Goal: Task Accomplishment & Management: Manage account settings

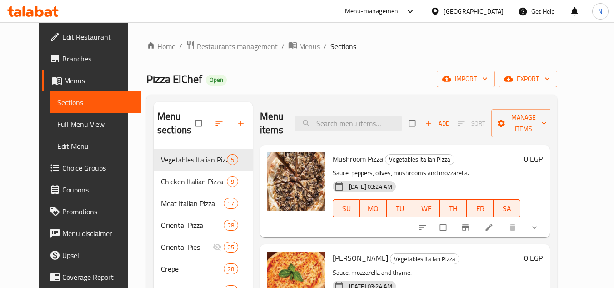
click at [489, 12] on div "Egypt" at bounding box center [473, 11] width 60 height 10
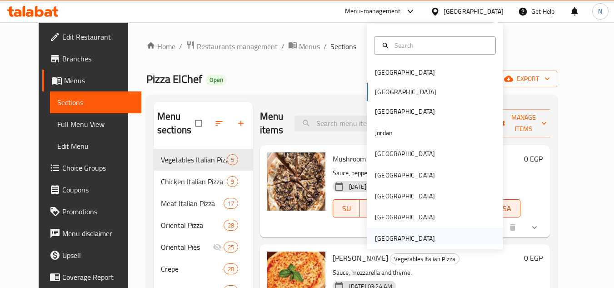
click at [398, 239] on div "[GEOGRAPHIC_DATA]" at bounding box center [405, 238] width 60 height 10
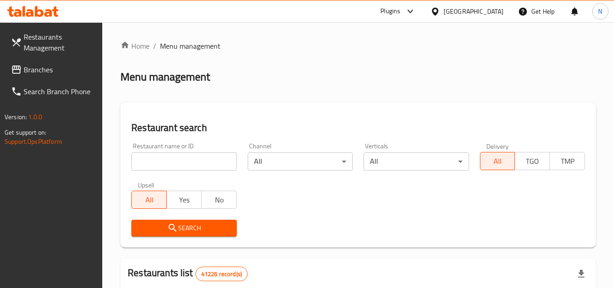
click at [204, 162] on input "search" at bounding box center [183, 161] width 105 height 18
paste input "700688"
type input "700688"
click button "Search" at bounding box center [183, 227] width 105 height 17
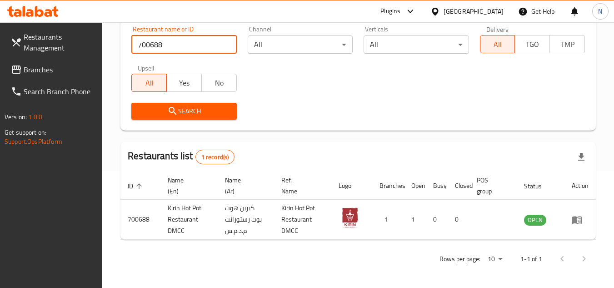
scroll to position [118, 0]
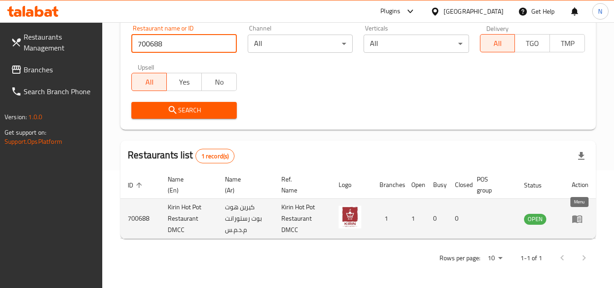
click at [577, 221] on icon "enhanced table" at bounding box center [576, 218] width 11 height 11
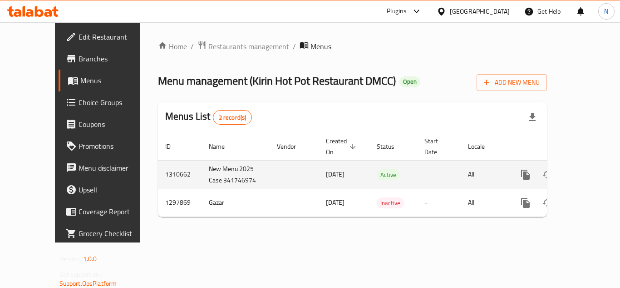
click at [158, 166] on td "1310662" at bounding box center [180, 174] width 44 height 29
copy td "1310662"
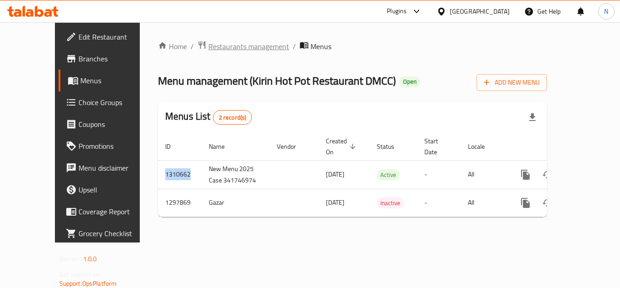
click at [208, 50] on span "Restaurants management" at bounding box center [248, 46] width 81 height 11
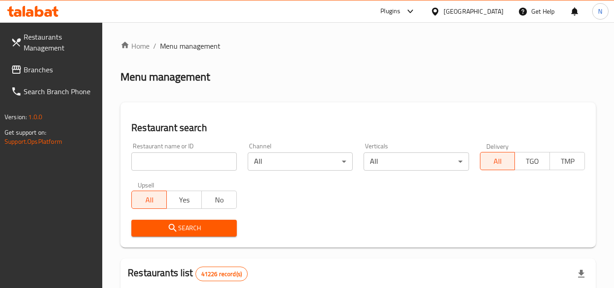
click at [186, 158] on input "search" at bounding box center [183, 161] width 105 height 18
paste input "769332"
type input "769332"
click button "Search" at bounding box center [183, 227] width 105 height 17
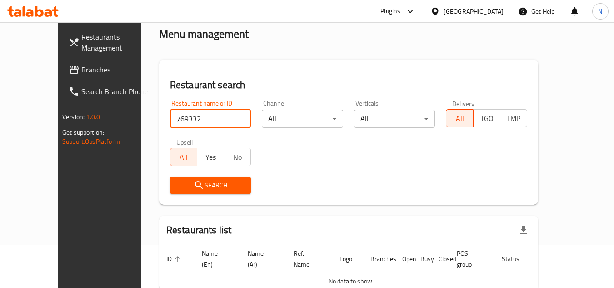
scroll to position [84, 0]
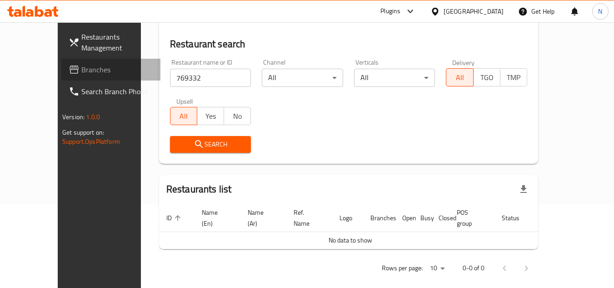
click at [81, 74] on span "Branches" at bounding box center [117, 69] width 72 height 11
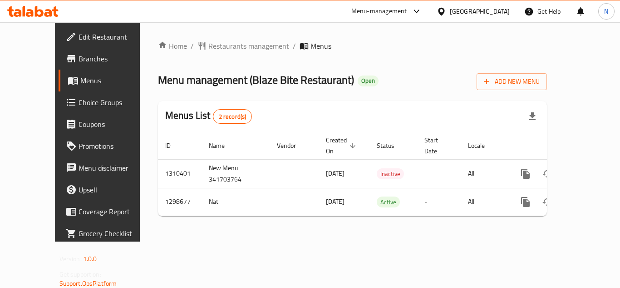
click at [402, 46] on ol "Home / Restaurants management / Menus" at bounding box center [352, 45] width 389 height 11
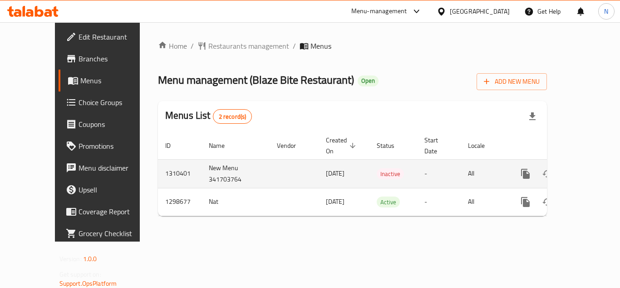
click at [588, 168] on icon "enhanced table" at bounding box center [591, 173] width 11 height 11
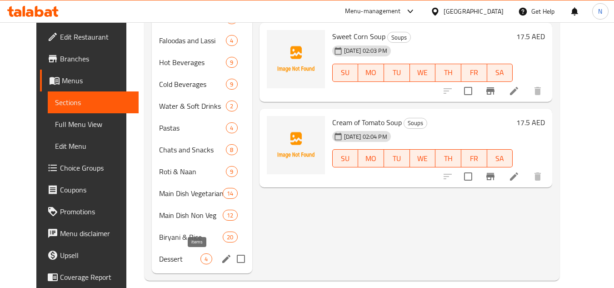
scroll to position [304, 0]
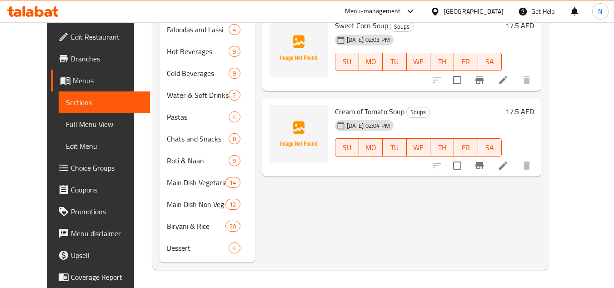
click at [66, 129] on span "Full Menu View" at bounding box center [104, 124] width 77 height 11
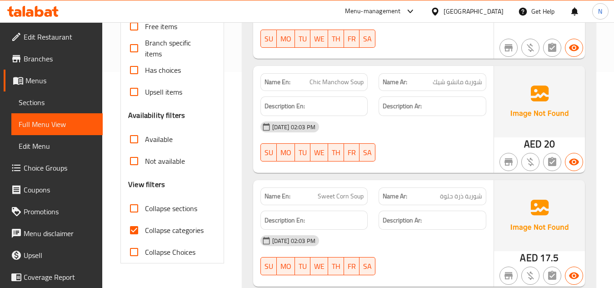
scroll to position [213, 0]
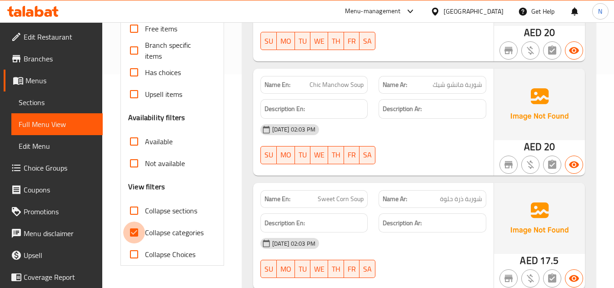
drag, startPoint x: 132, startPoint y: 234, endPoint x: 346, endPoint y: 165, distance: 224.9
click at [132, 234] on input "Collapse categories" at bounding box center [134, 232] width 22 height 22
checkbox input "false"
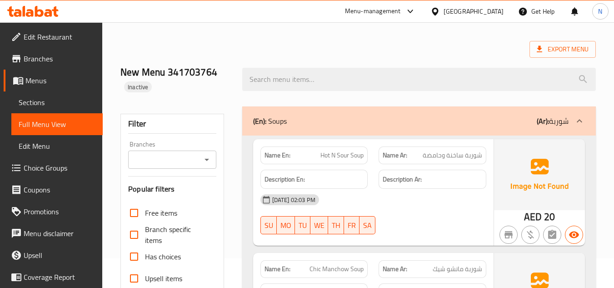
scroll to position [0, 0]
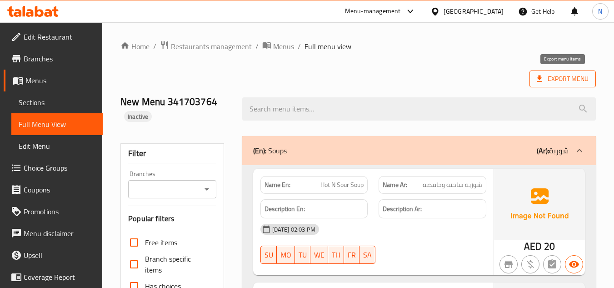
click at [562, 79] on span "Export Menu" at bounding box center [562, 78] width 52 height 11
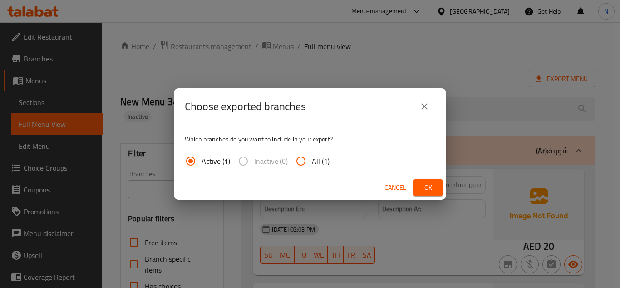
click at [312, 161] on span "All (1)" at bounding box center [321, 160] width 18 height 11
click at [312, 161] on input "All (1)" at bounding box center [301, 161] width 22 height 22
radio input "true"
click at [423, 184] on span "Ok" at bounding box center [428, 187] width 15 height 11
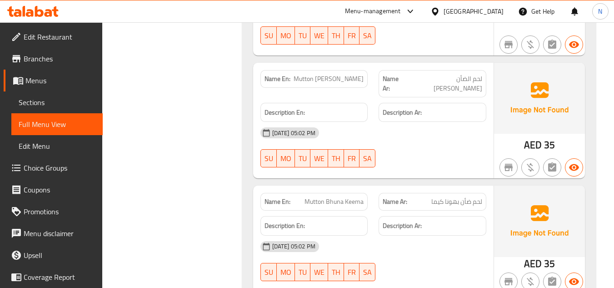
scroll to position [15033, 0]
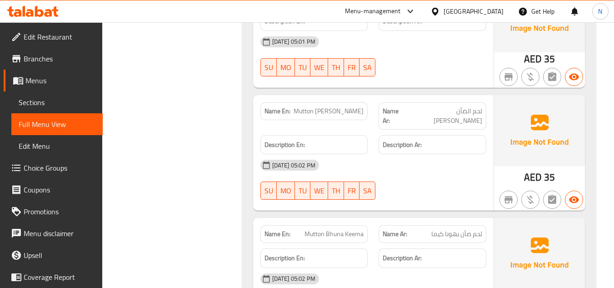
click at [61, 35] on span "Edit Restaurant" at bounding box center [60, 36] width 72 height 11
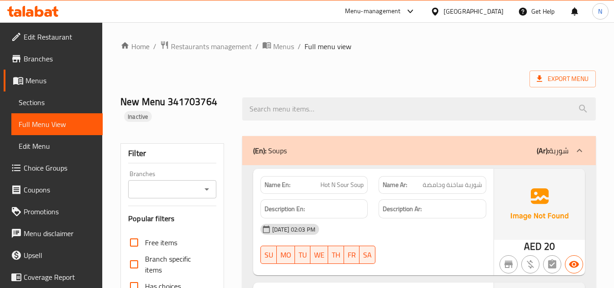
click at [36, 105] on span "Sections" at bounding box center [57, 102] width 77 height 11
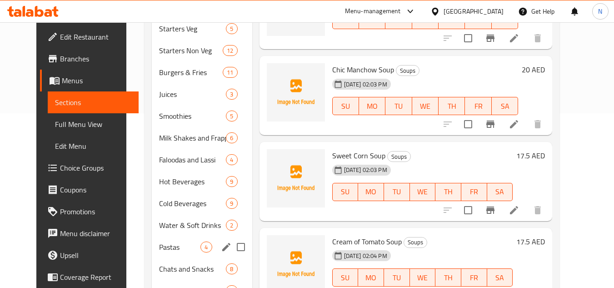
scroll to position [182, 0]
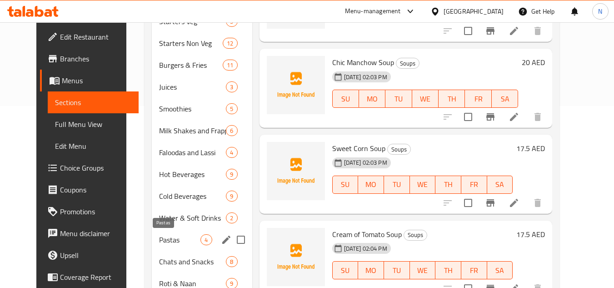
click at [159, 239] on span "Pastas" at bounding box center [179, 239] width 41 height 11
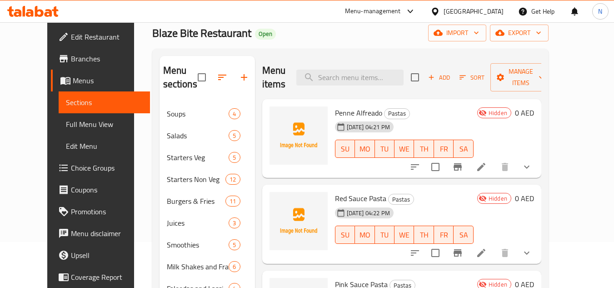
scroll to position [45, 0]
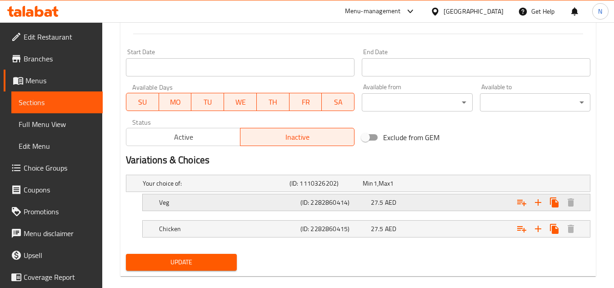
scroll to position [363, 0]
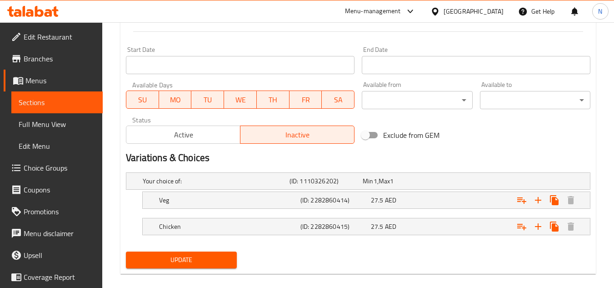
click at [198, 130] on span "Active" at bounding box center [183, 134] width 107 height 13
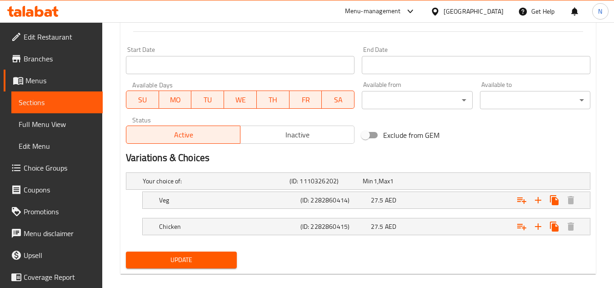
click at [210, 261] on span "Update" at bounding box center [181, 259] width 96 height 11
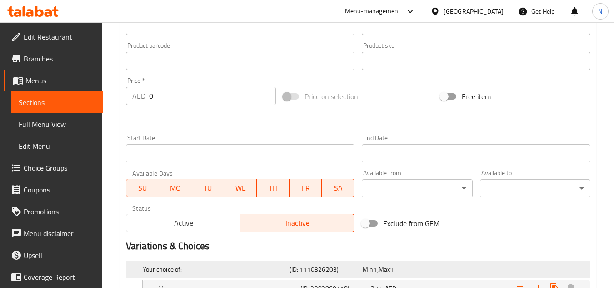
scroll to position [318, 0]
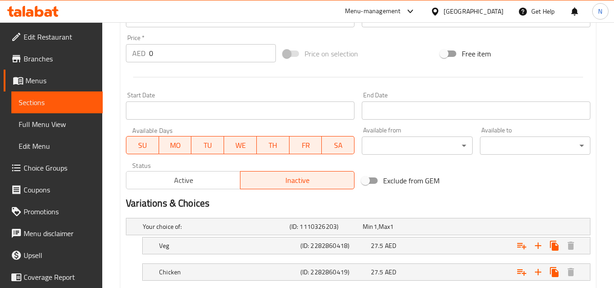
click at [184, 178] on span "Active" at bounding box center [183, 180] width 107 height 13
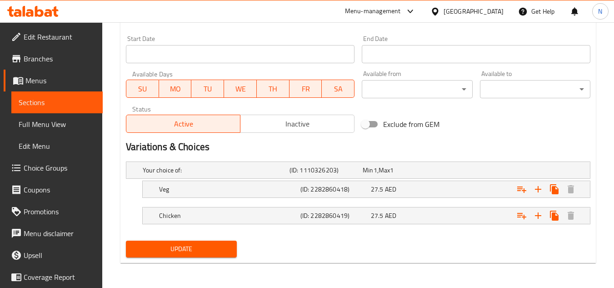
scroll to position [375, 0]
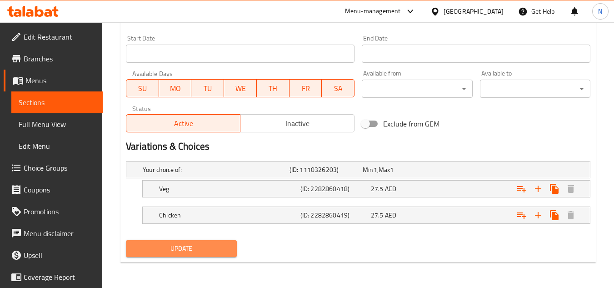
click at [232, 241] on button "Update" at bounding box center [181, 248] width 110 height 17
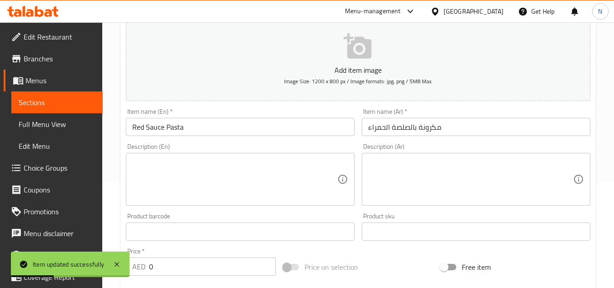
scroll to position [102, 0]
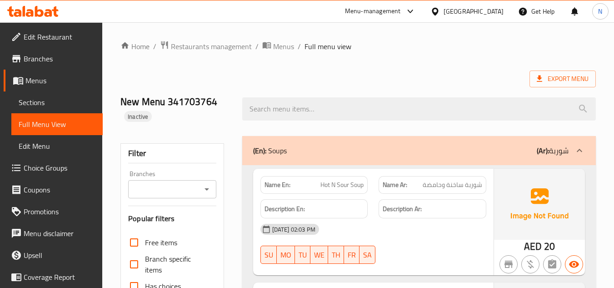
drag, startPoint x: 45, startPoint y: 103, endPoint x: 96, endPoint y: 133, distance: 58.7
click at [45, 103] on span "Sections" at bounding box center [57, 102] width 77 height 11
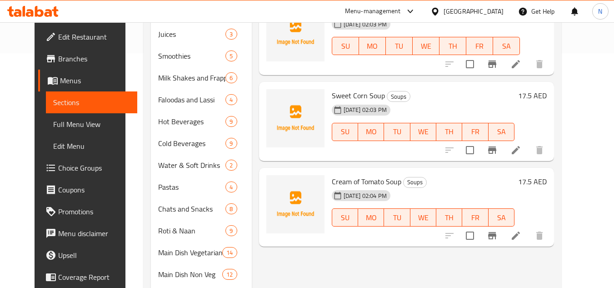
scroll to position [304, 0]
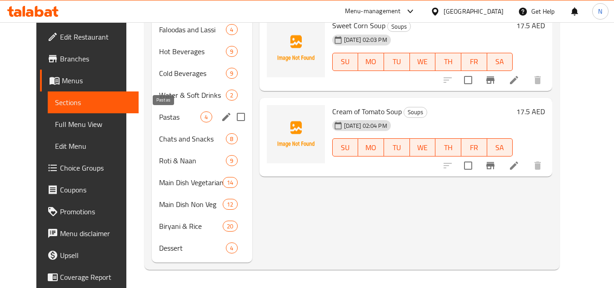
click at [159, 115] on span "Pastas" at bounding box center [179, 116] width 41 height 11
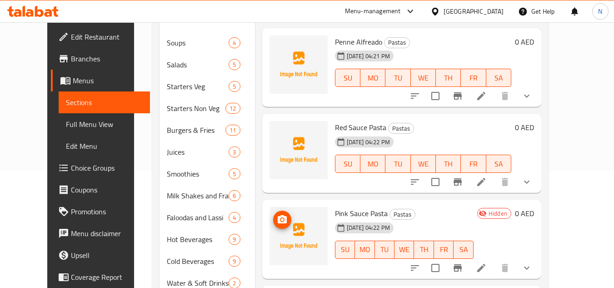
scroll to position [32, 0]
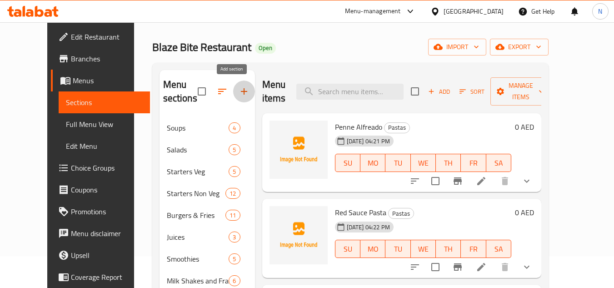
click at [238, 93] on icon "button" at bounding box center [243, 91] width 11 height 11
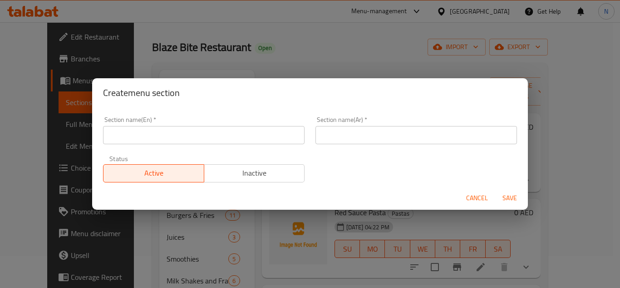
click at [155, 140] on input "text" at bounding box center [204, 135] width 202 height 18
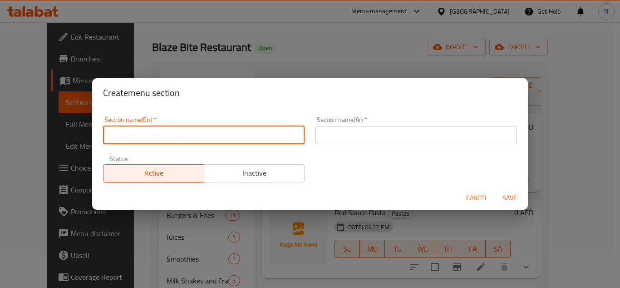
paste input "Chinese"
type input "Chinese"
drag, startPoint x: 402, startPoint y: 139, endPoint x: 391, endPoint y: 139, distance: 10.9
click at [402, 139] on input "text" at bounding box center [417, 135] width 202 height 18
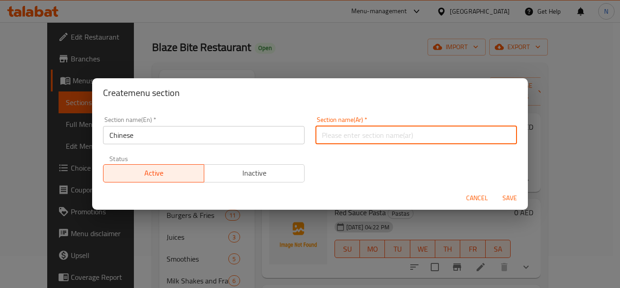
paste input "الصينية"
click at [318, 138] on input "الصينية" at bounding box center [417, 135] width 202 height 18
type input "الصيني"
click at [496, 189] on button "Save" at bounding box center [510, 197] width 29 height 17
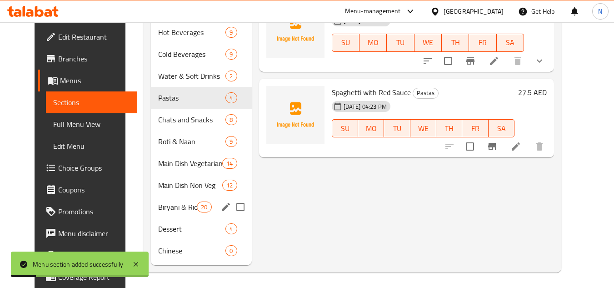
scroll to position [326, 0]
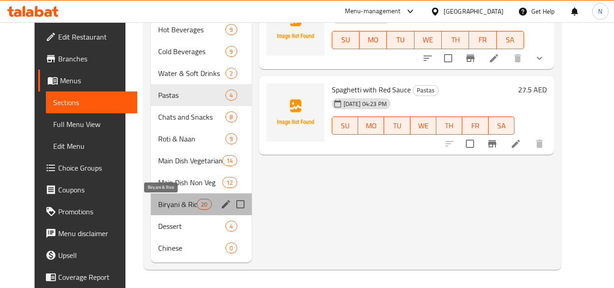
click at [174, 205] on span "Biryani & Rice" at bounding box center [177, 203] width 39 height 11
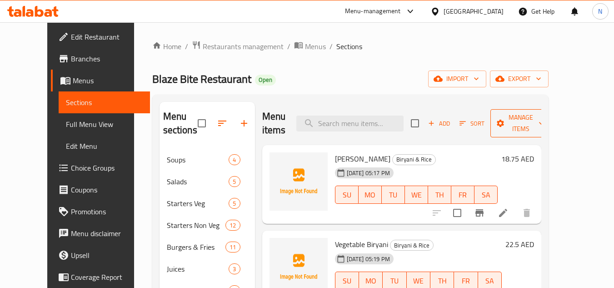
click at [540, 127] on span "Manage items" at bounding box center [520, 123] width 46 height 23
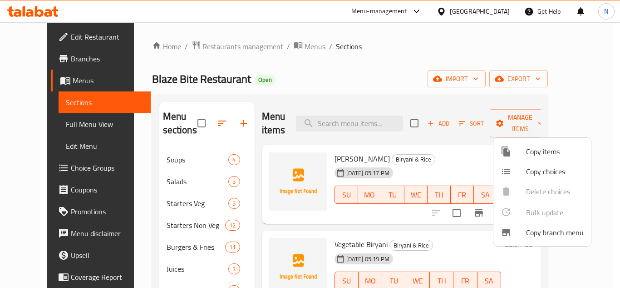
click at [442, 154] on div at bounding box center [310, 144] width 620 height 288
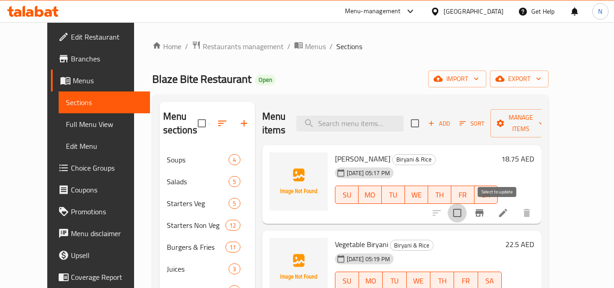
click at [466, 212] on input "checkbox" at bounding box center [456, 212] width 19 height 19
click at [542, 119] on span "Manage items" at bounding box center [520, 123] width 46 height 23
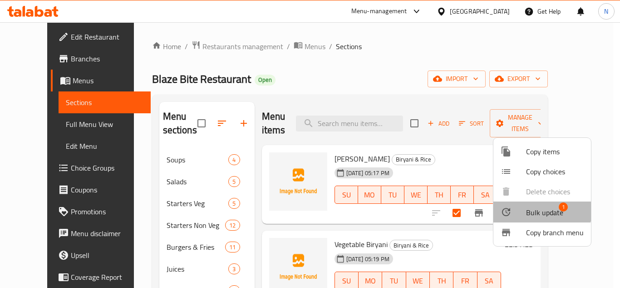
click at [531, 208] on span "Bulk update" at bounding box center [544, 212] width 37 height 11
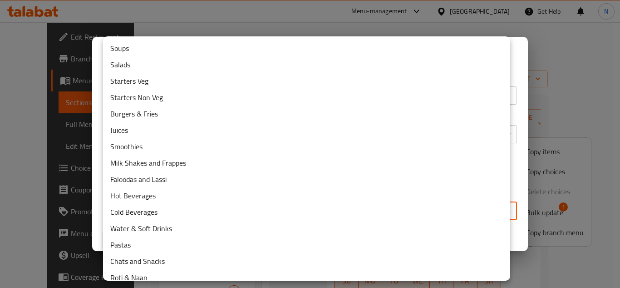
click at [174, 214] on body "​ Menu-management United Arab Emirates Get Help N Edit Restaurant Branches Menu…" at bounding box center [310, 154] width 620 height 265
click at [515, 197] on div at bounding box center [310, 144] width 620 height 288
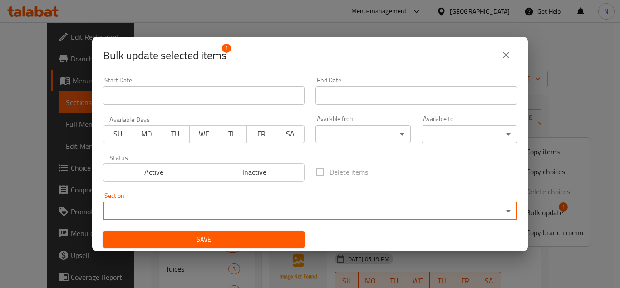
click at [506, 57] on icon "close" at bounding box center [506, 55] width 11 height 11
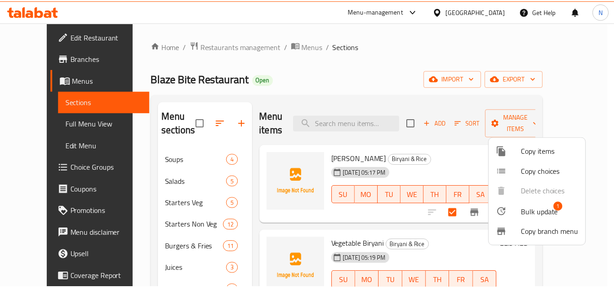
scroll to position [499, 0]
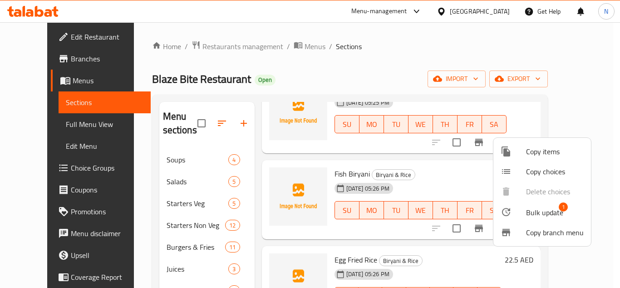
click at [457, 166] on div at bounding box center [310, 144] width 620 height 288
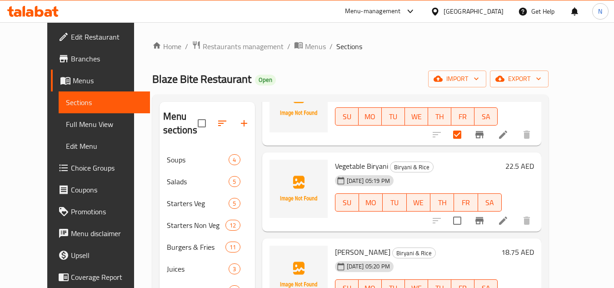
scroll to position [91, 0]
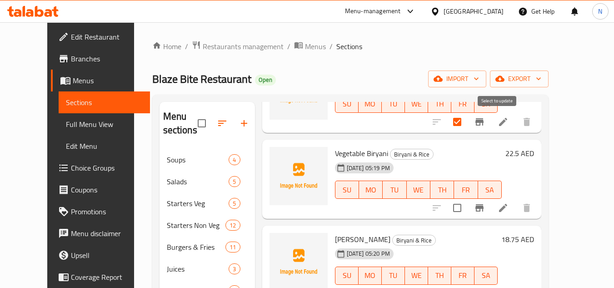
click at [466, 122] on input "checkbox" at bounding box center [456, 121] width 19 height 19
checkbox input "false"
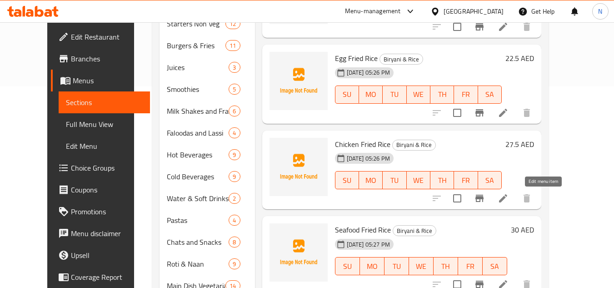
drag, startPoint x: 540, startPoint y: 193, endPoint x: 550, endPoint y: 214, distance: 23.4
click at [541, 214] on div "Menu items Add Sort Manage items Ghee Rice Biryani & Rice 08-09-2025 05:17 PM S…" at bounding box center [398, 144] width 286 height 486
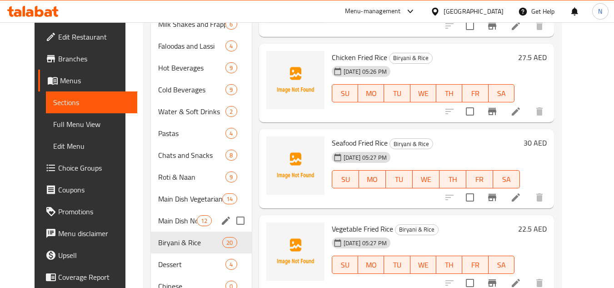
scroll to position [326, 0]
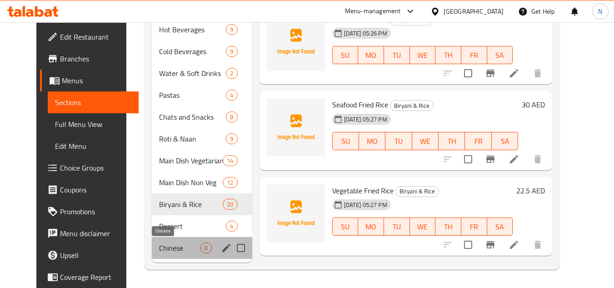
click at [159, 247] on span "Chinese" at bounding box center [179, 247] width 41 height 11
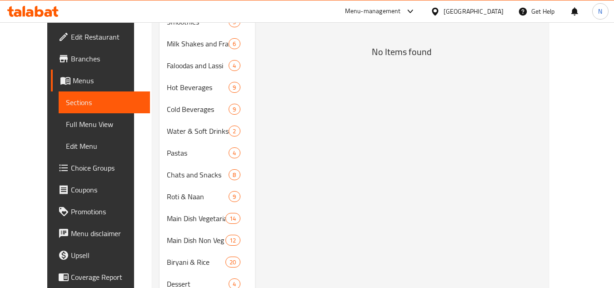
scroll to position [326, 0]
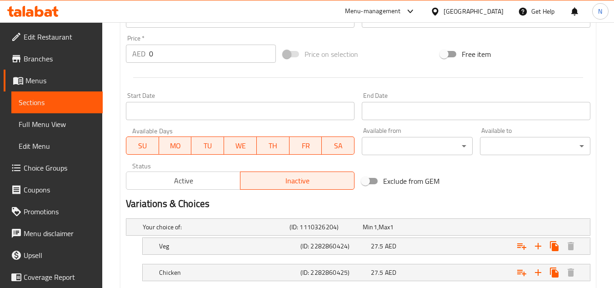
scroll to position [318, 0]
click at [206, 183] on span "Active" at bounding box center [183, 180] width 107 height 13
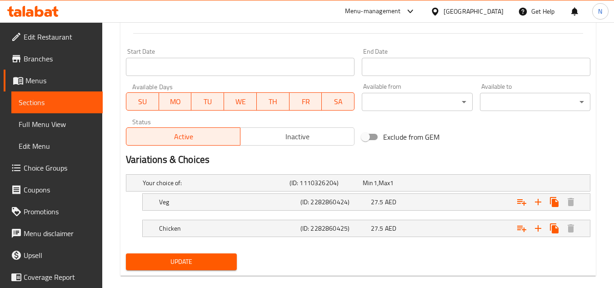
scroll to position [375, 0]
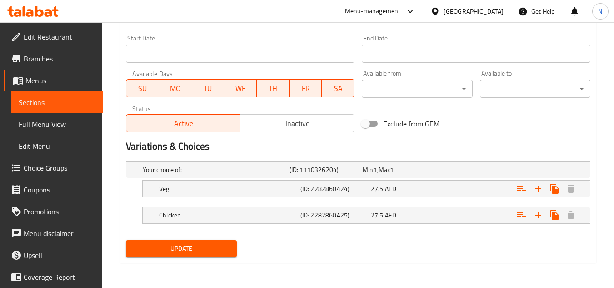
click at [199, 245] on span "Update" at bounding box center [181, 248] width 96 height 11
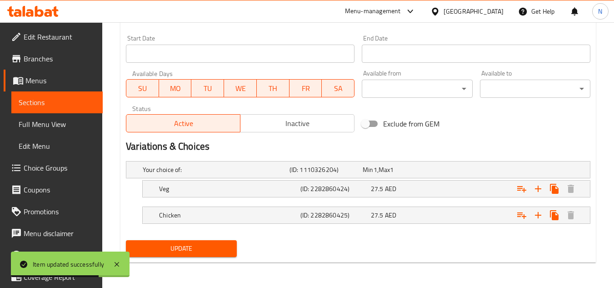
click at [49, 104] on span "Sections" at bounding box center [57, 102] width 77 height 11
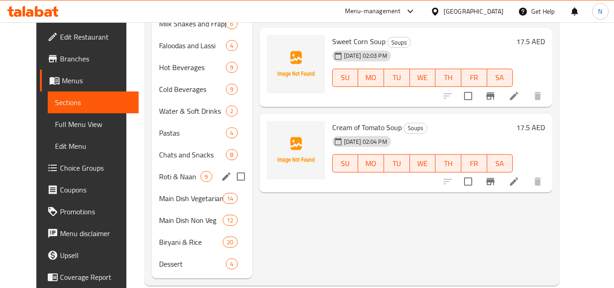
scroll to position [304, 0]
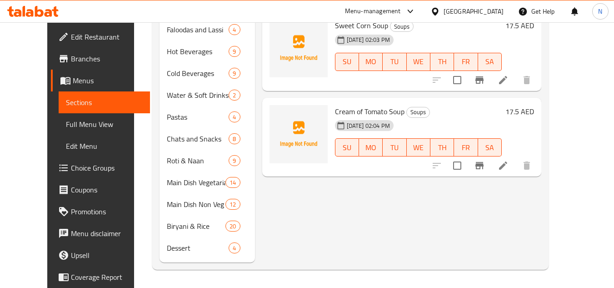
click at [414, 216] on div "Menu items Add Sort Manage items Hot N Sour Soup Soups [DATE] 02:03 PM SU MO TU…" at bounding box center [398, 29] width 286 height 465
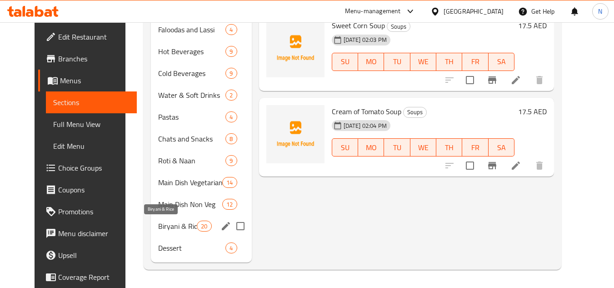
click at [176, 224] on span "Biryani & Rice" at bounding box center [177, 225] width 39 height 11
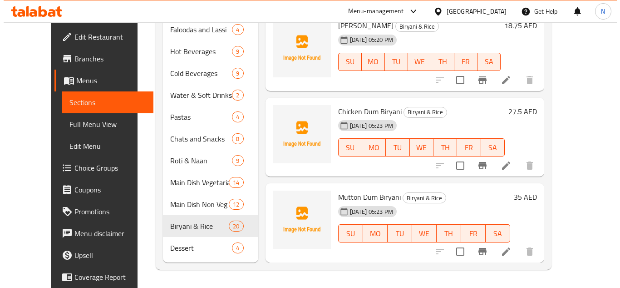
scroll to position [15, 0]
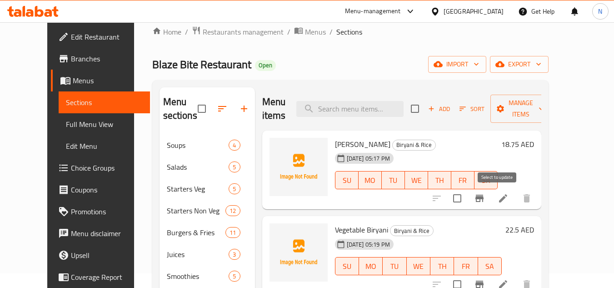
click at [466, 196] on input "checkbox" at bounding box center [456, 198] width 19 height 19
checkbox input "true"
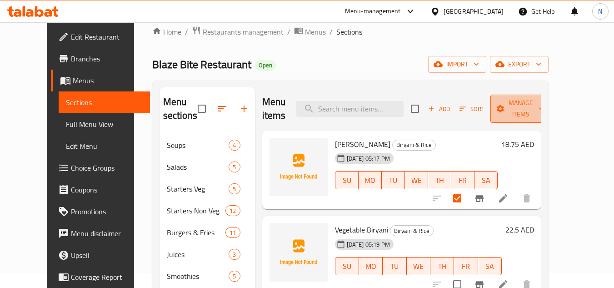
click at [531, 113] on span "Manage items" at bounding box center [520, 108] width 46 height 23
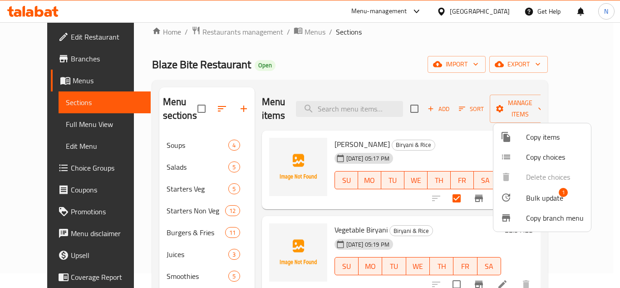
click at [550, 138] on span "Copy items" at bounding box center [555, 136] width 58 height 11
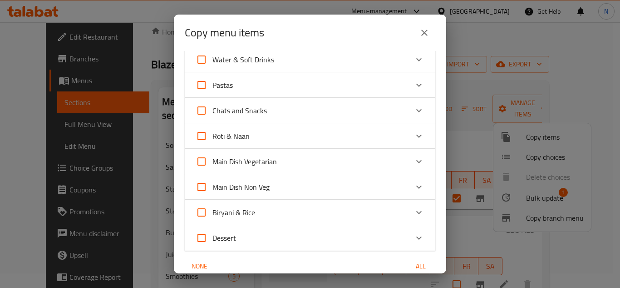
scroll to position [318, 0]
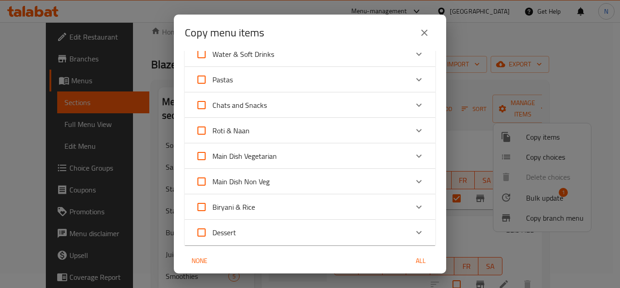
click at [287, 210] on div "Biryani & Rice" at bounding box center [302, 207] width 213 height 22
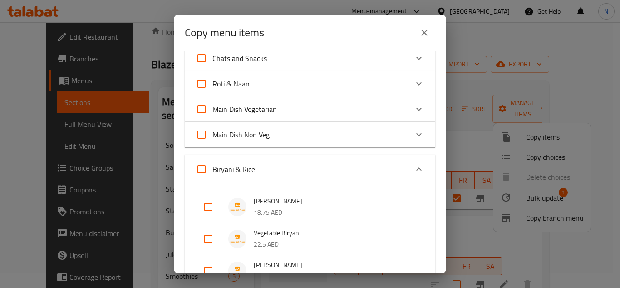
scroll to position [409, 0]
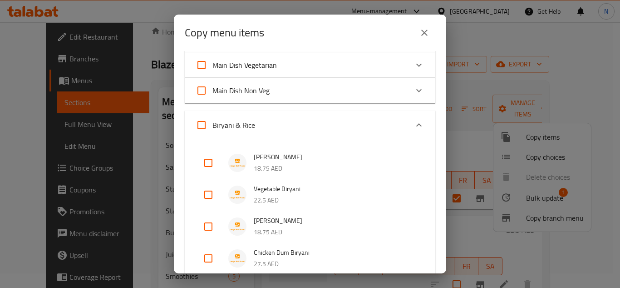
click at [206, 164] on input "checkbox" at bounding box center [209, 163] width 22 height 22
click at [212, 160] on input "checkbox" at bounding box center [209, 163] width 22 height 22
checkbox input "false"
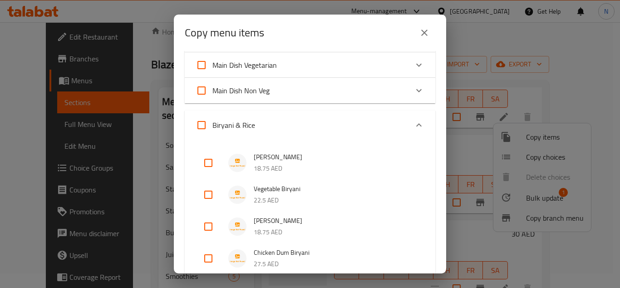
scroll to position [626, 0]
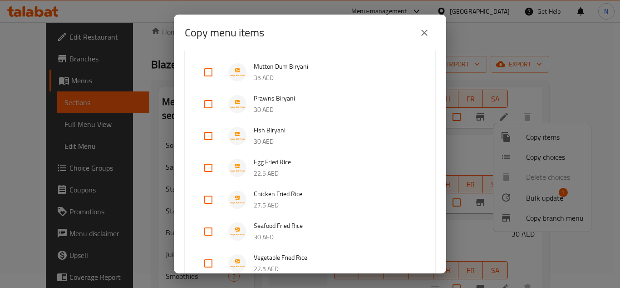
click at [203, 167] on input "checkbox" at bounding box center [209, 168] width 22 height 22
checkbox input "true"
click at [208, 197] on input "checkbox" at bounding box center [209, 200] width 22 height 22
checkbox input "true"
click at [208, 233] on input "checkbox" at bounding box center [209, 231] width 22 height 22
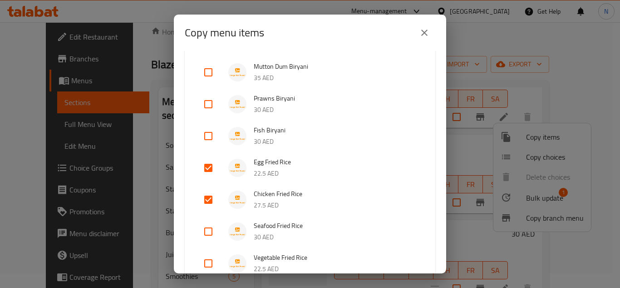
checkbox input "true"
click at [208, 263] on input "checkbox" at bounding box center [209, 263] width 22 height 22
checkbox input "true"
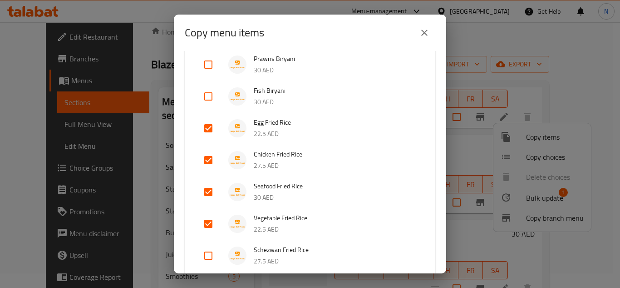
scroll to position [717, 0]
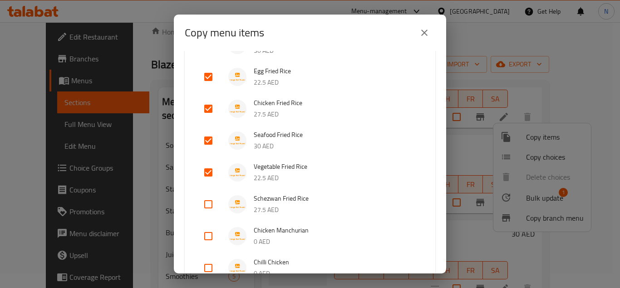
drag, startPoint x: 205, startPoint y: 203, endPoint x: 213, endPoint y: 202, distance: 8.4
click at [205, 203] on input "checkbox" at bounding box center [209, 204] width 22 height 22
checkbox input "true"
click at [211, 233] on input "checkbox" at bounding box center [209, 236] width 22 height 22
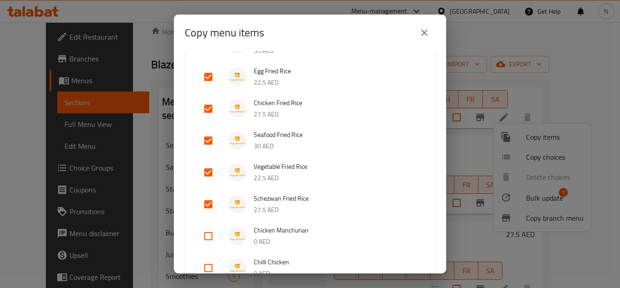
checkbox input "true"
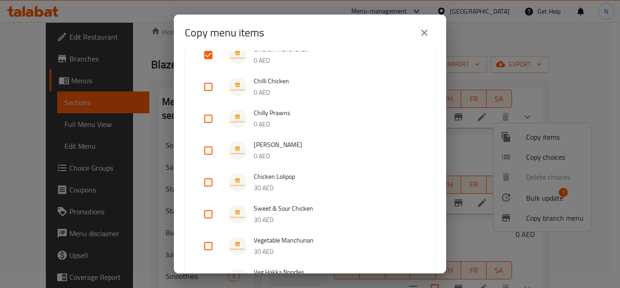
scroll to position [899, 0]
click at [211, 183] on input "checkbox" at bounding box center [209, 181] width 22 height 22
checkbox input "true"
click at [203, 215] on input "checkbox" at bounding box center [209, 213] width 22 height 22
checkbox input "true"
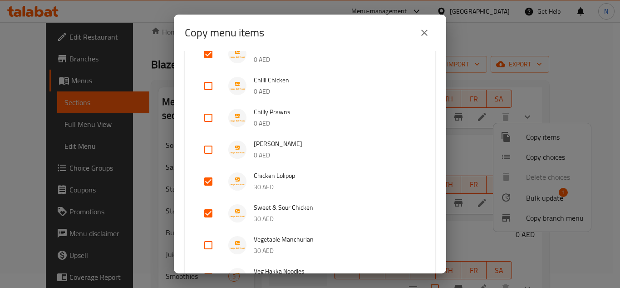
scroll to position [938, 0]
click at [203, 85] on input "checkbox" at bounding box center [209, 86] width 22 height 22
checkbox input "true"
click at [207, 117] on input "checkbox" at bounding box center [209, 118] width 22 height 22
checkbox input "true"
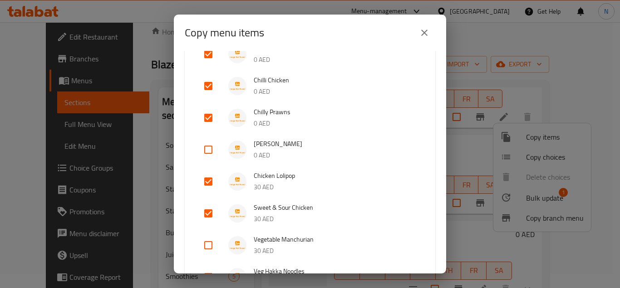
scroll to position [1285, 0]
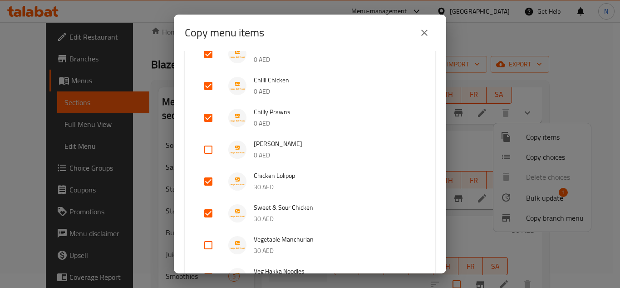
click at [210, 242] on input "checkbox" at bounding box center [209, 245] width 22 height 22
checkbox input "true"
click at [207, 151] on input "checkbox" at bounding box center [209, 150] width 22 height 22
checkbox input "true"
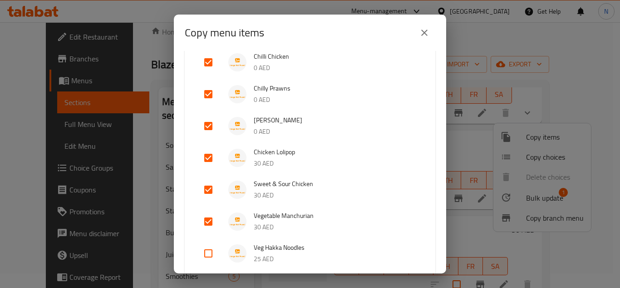
scroll to position [944, 0]
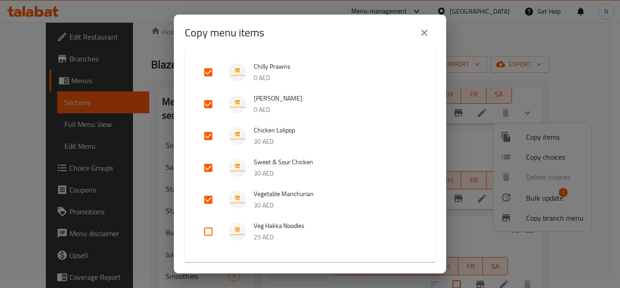
click at [209, 234] on input "checkbox" at bounding box center [209, 231] width 22 height 22
checkbox input "true"
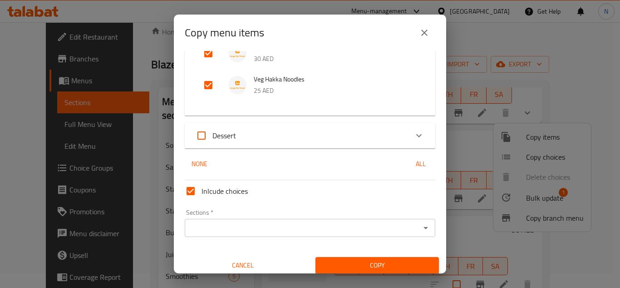
scroll to position [1096, 0]
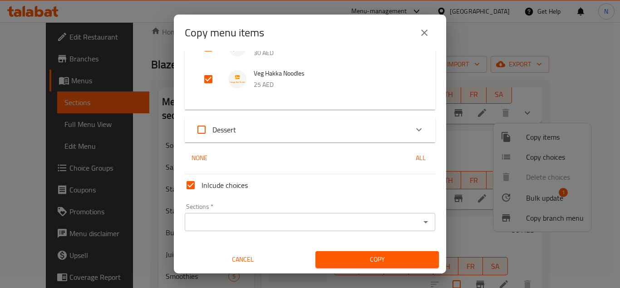
click at [249, 221] on input "Sections   *" at bounding box center [303, 221] width 230 height 13
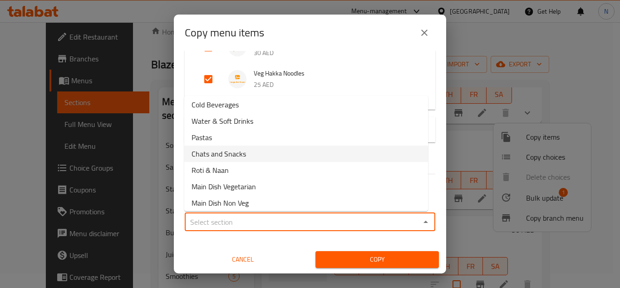
scroll to position [182, 0]
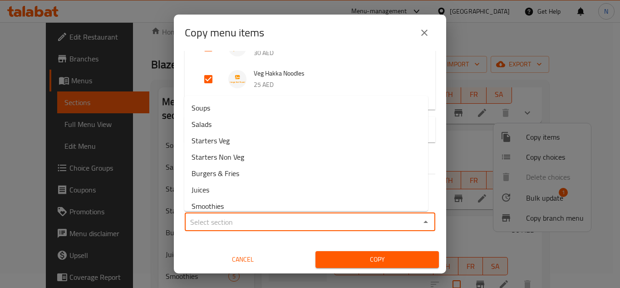
click at [240, 224] on input "Sections   *" at bounding box center [303, 221] width 230 height 13
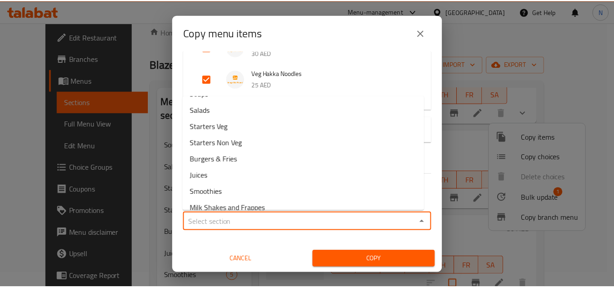
scroll to position [0, 0]
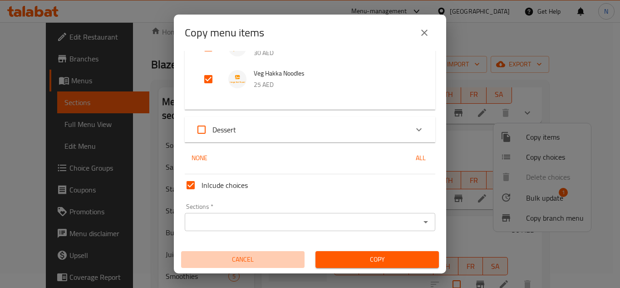
click at [262, 258] on span "Cancel" at bounding box center [243, 258] width 116 height 11
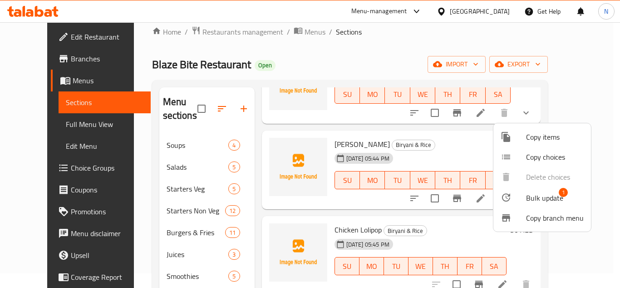
click at [243, 223] on div at bounding box center [310, 144] width 620 height 288
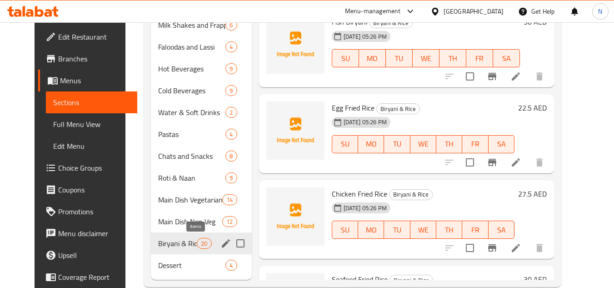
scroll to position [304, 0]
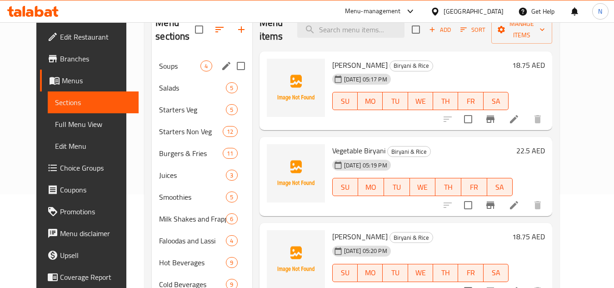
scroll to position [182, 0]
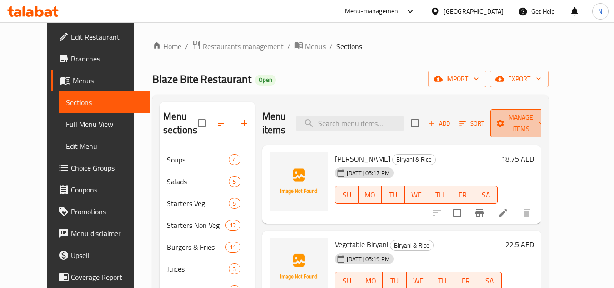
click at [519, 125] on span "Manage items" at bounding box center [520, 123] width 46 height 23
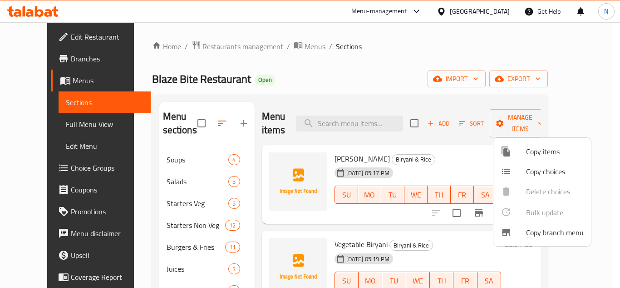
click at [540, 148] on span "Copy items" at bounding box center [555, 151] width 58 height 11
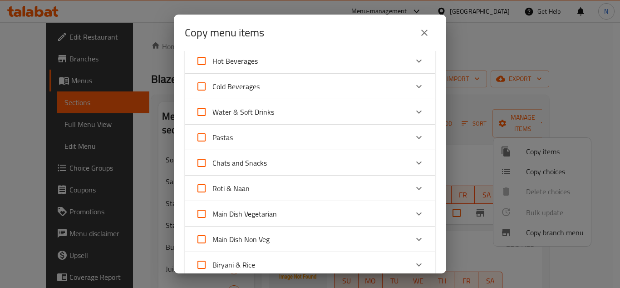
scroll to position [363, 0]
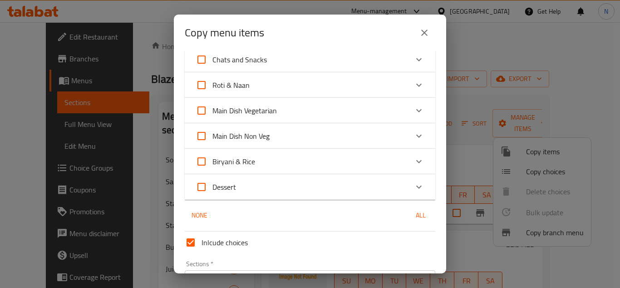
click at [276, 159] on div "Biryani & Rice" at bounding box center [302, 161] width 213 height 22
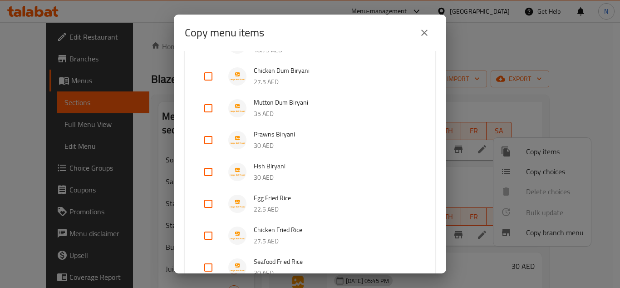
scroll to position [1007, 0]
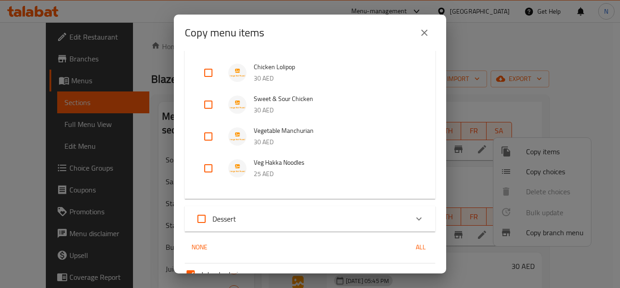
click at [207, 165] on input "checkbox" at bounding box center [209, 168] width 22 height 22
checkbox input "true"
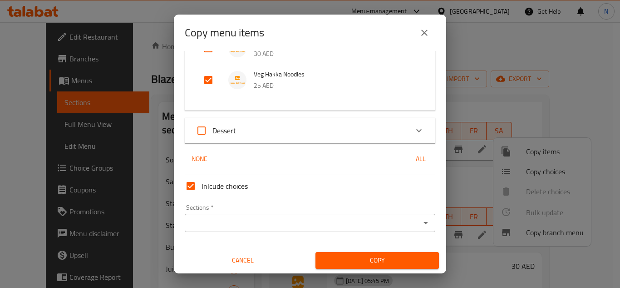
scroll to position [1096, 0]
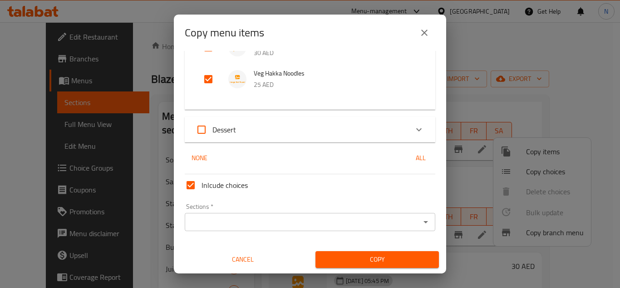
click at [221, 220] on input "Sections   *" at bounding box center [303, 221] width 230 height 13
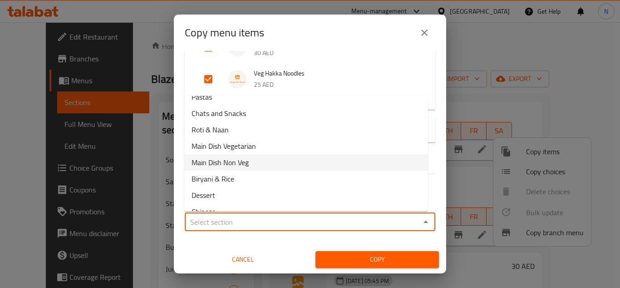
scroll to position [219, 0]
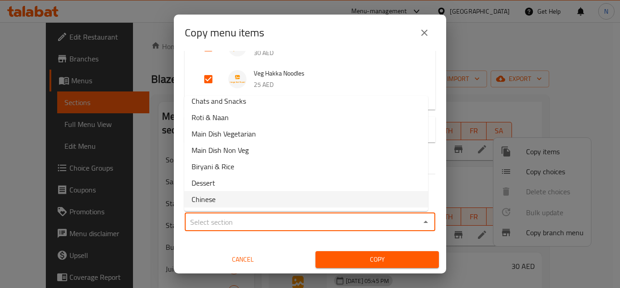
click at [213, 197] on span "Chinese" at bounding box center [204, 198] width 24 height 11
type input "Chinese"
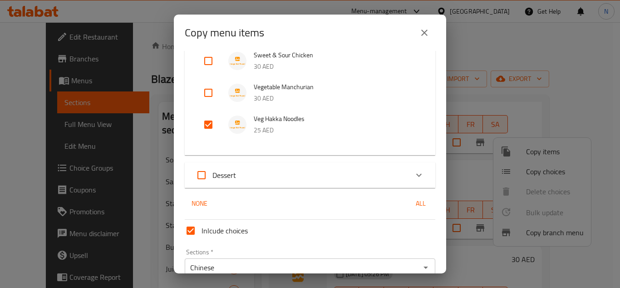
scroll to position [626, 0]
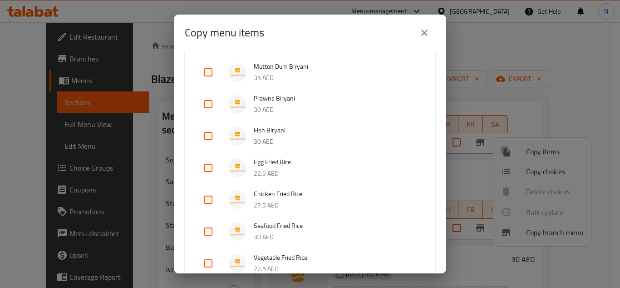
click at [209, 162] on input "checkbox" at bounding box center [209, 168] width 22 height 22
checkbox input "true"
click at [207, 198] on input "checkbox" at bounding box center [209, 200] width 22 height 22
checkbox input "true"
click at [212, 233] on input "checkbox" at bounding box center [209, 231] width 22 height 22
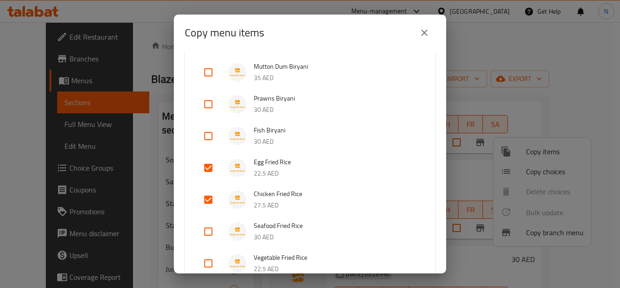
checkbox input "true"
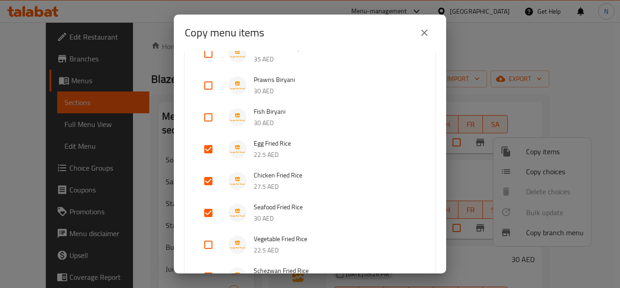
scroll to position [672, 0]
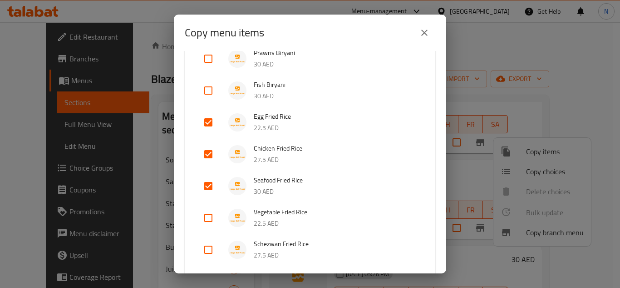
click at [208, 215] on input "checkbox" at bounding box center [209, 218] width 22 height 22
checkbox input "true"
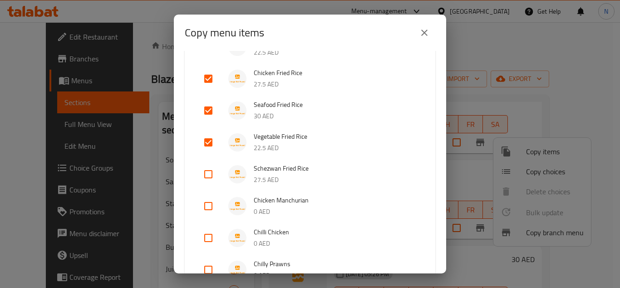
scroll to position [763, 0]
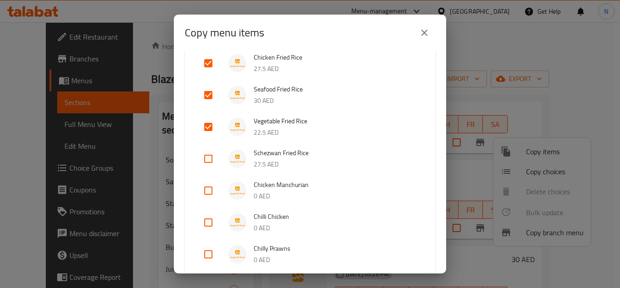
click at [209, 163] on input "checkbox" at bounding box center [209, 159] width 22 height 22
checkbox input "true"
click at [209, 189] on input "checkbox" at bounding box center [209, 190] width 22 height 22
checkbox input "true"
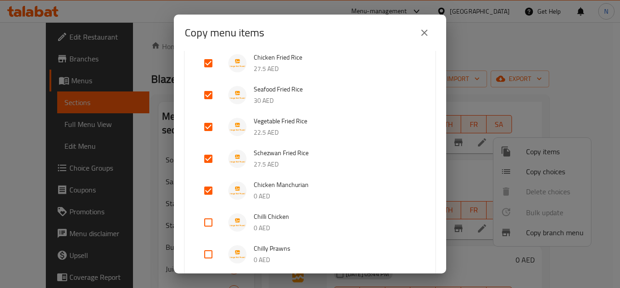
scroll to position [912, 0]
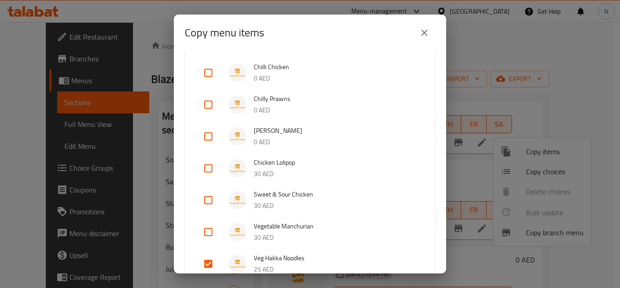
click at [207, 172] on input "checkbox" at bounding box center [209, 168] width 22 height 22
checkbox input "true"
click at [207, 200] on input "checkbox" at bounding box center [209, 200] width 22 height 22
checkbox input "true"
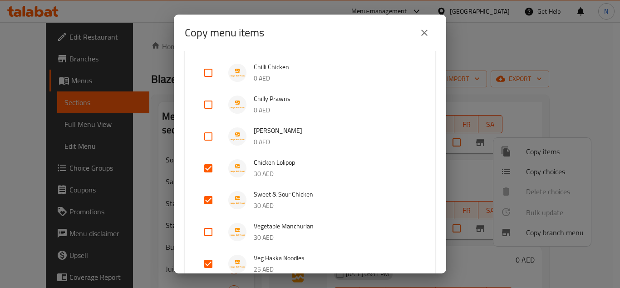
click at [210, 69] on input "checkbox" at bounding box center [209, 73] width 22 height 22
checkbox input "true"
click at [204, 104] on input "checkbox" at bounding box center [209, 105] width 22 height 22
checkbox input "true"
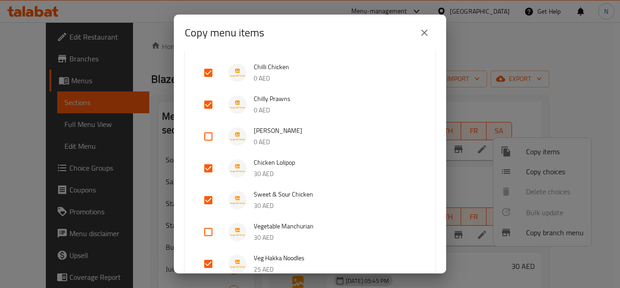
click at [203, 231] on input "checkbox" at bounding box center [209, 232] width 22 height 22
checkbox input "true"
click at [208, 137] on input "checkbox" at bounding box center [209, 136] width 22 height 22
checkbox input "true"
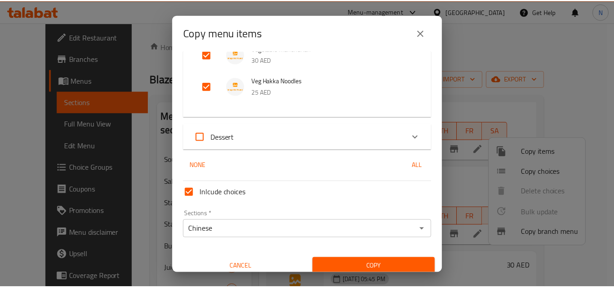
scroll to position [1096, 0]
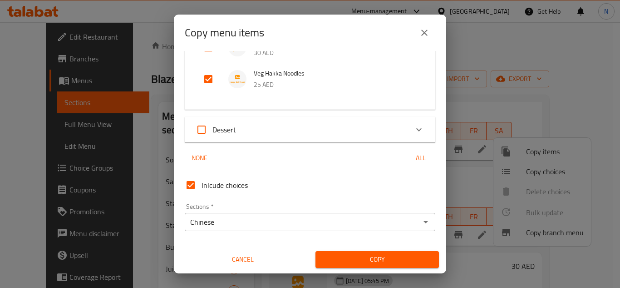
click at [245, 222] on input "Chinese" at bounding box center [303, 221] width 230 height 13
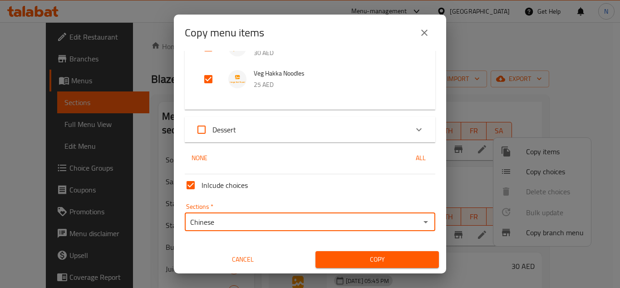
click at [351, 262] on span "Copy" at bounding box center [377, 258] width 109 height 11
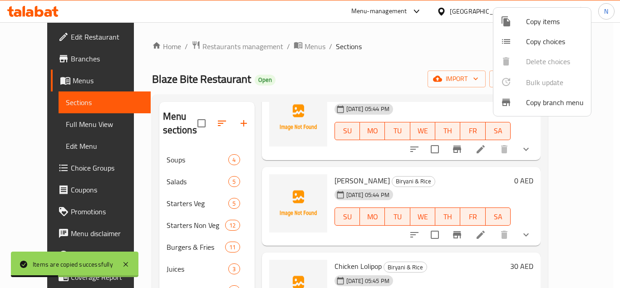
click at [402, 81] on div at bounding box center [310, 144] width 620 height 288
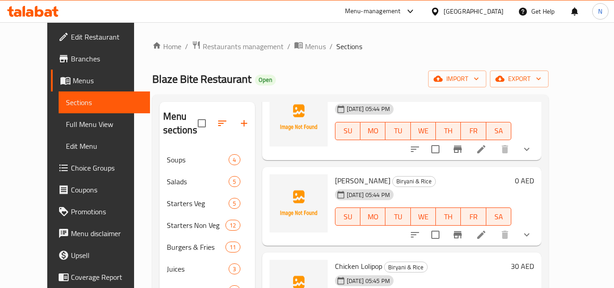
scroll to position [1249, 0]
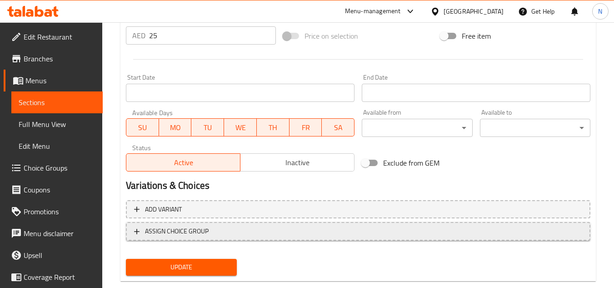
scroll to position [354, 0]
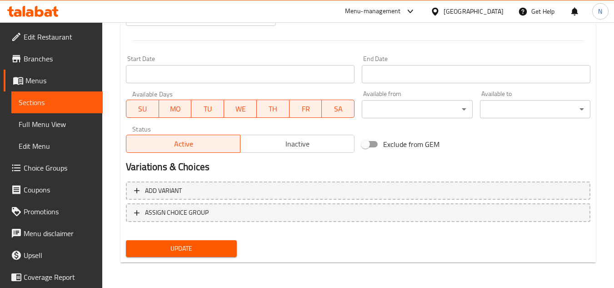
drag, startPoint x: 311, startPoint y: 141, endPoint x: 318, endPoint y: 153, distance: 13.6
click at [311, 141] on span "Inactive" at bounding box center [297, 143] width 107 height 13
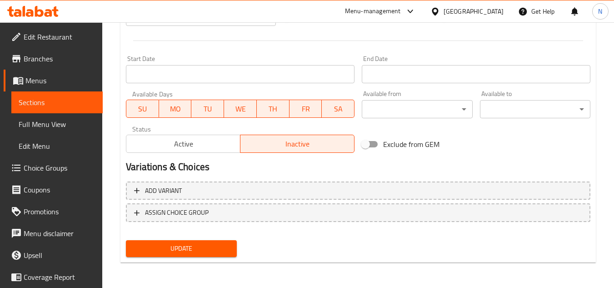
drag, startPoint x: 200, startPoint y: 248, endPoint x: 405, endPoint y: 285, distance: 208.1
click at [200, 248] on span "Update" at bounding box center [181, 248] width 96 height 11
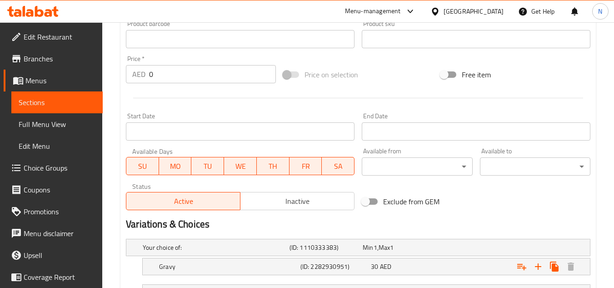
scroll to position [363, 0]
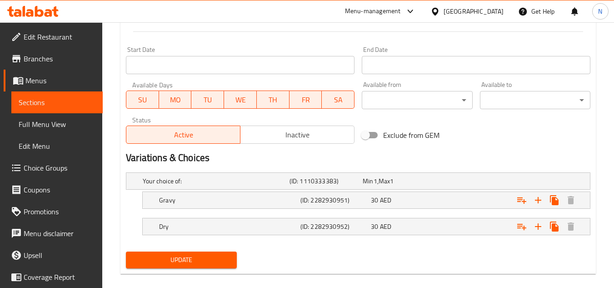
click at [281, 134] on span "Inactive" at bounding box center [297, 134] width 107 height 13
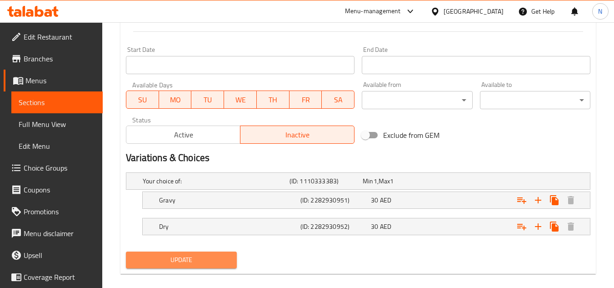
click at [204, 262] on span "Update" at bounding box center [181, 259] width 96 height 11
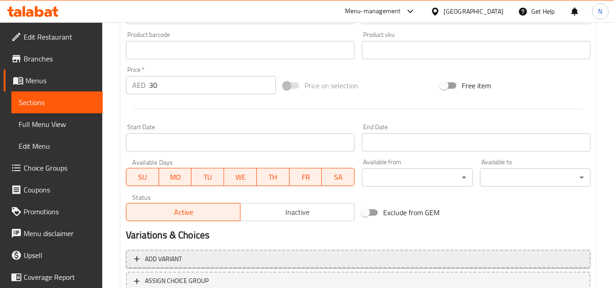
scroll to position [354, 0]
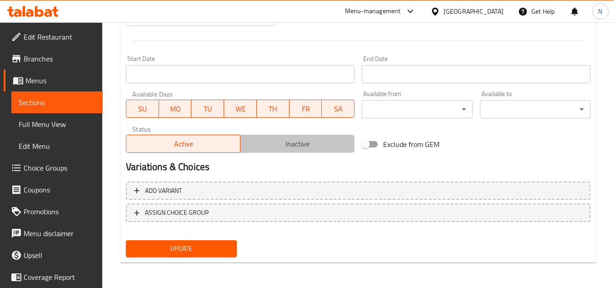
click at [287, 136] on button "Inactive" at bounding box center [297, 143] width 114 height 18
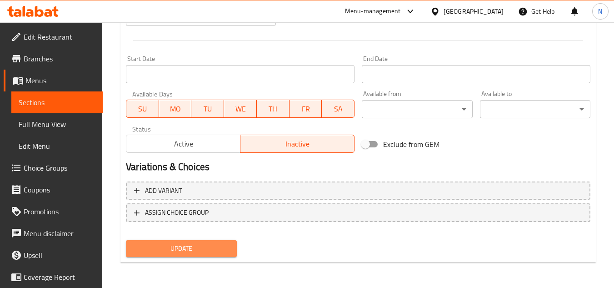
click at [220, 249] on span "Update" at bounding box center [181, 248] width 96 height 11
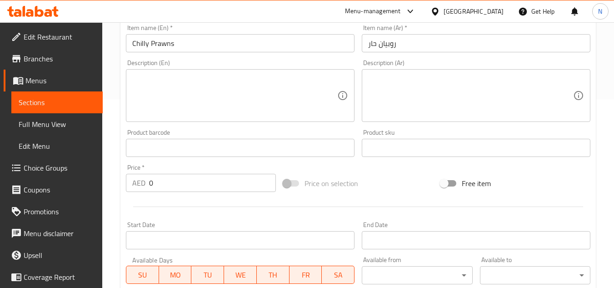
scroll to position [273, 0]
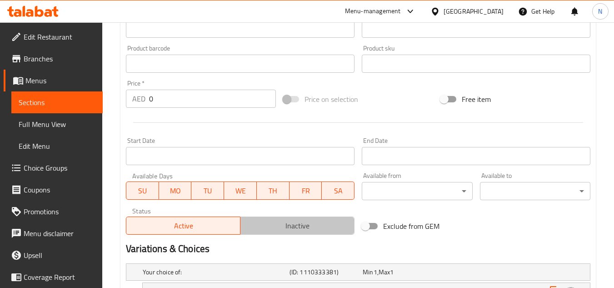
click at [292, 227] on span "Inactive" at bounding box center [297, 225] width 107 height 13
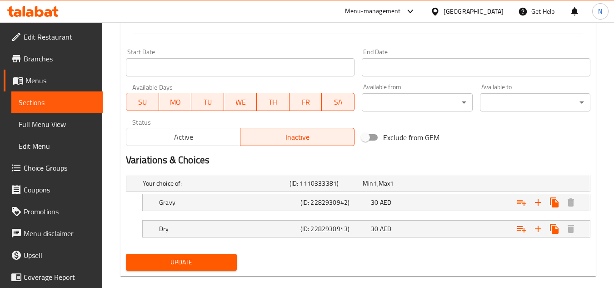
scroll to position [375, 0]
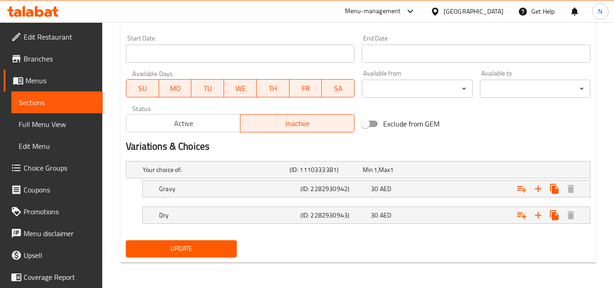
click at [221, 248] on span "Update" at bounding box center [181, 248] width 96 height 11
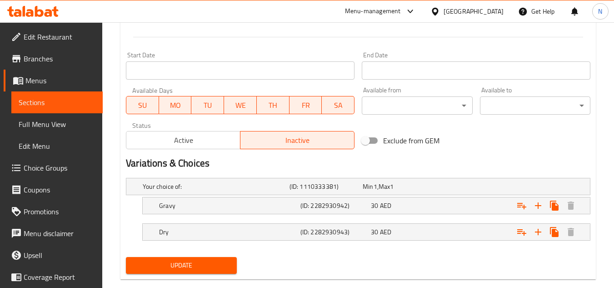
scroll to position [363, 0]
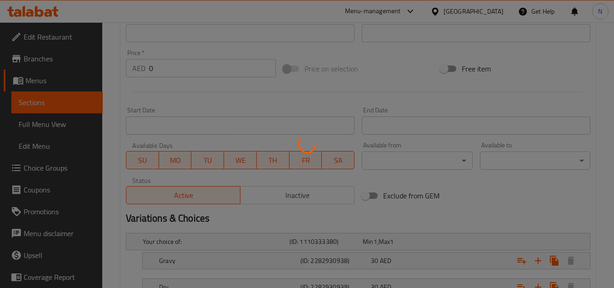
scroll to position [363, 0]
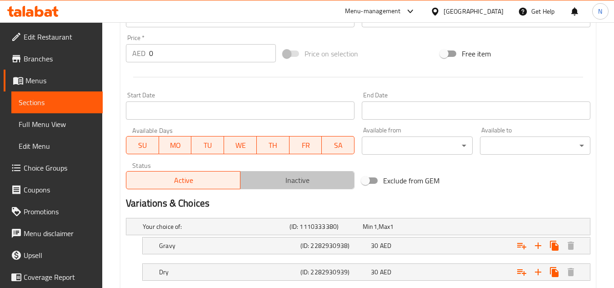
click at [290, 184] on span "Inactive" at bounding box center [297, 180] width 107 height 13
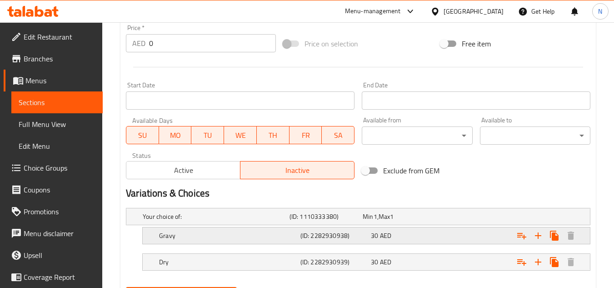
scroll to position [375, 0]
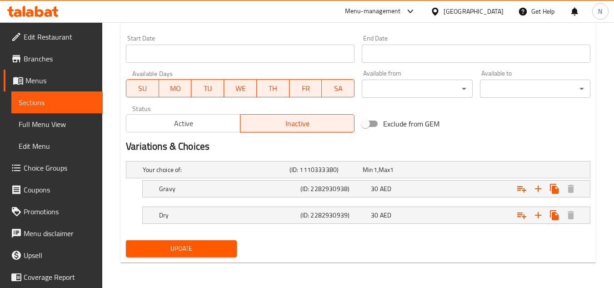
click at [218, 248] on span "Update" at bounding box center [181, 248] width 96 height 11
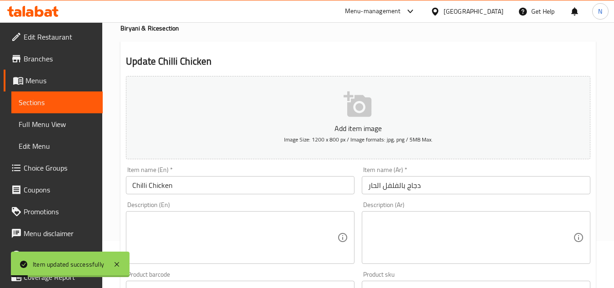
scroll to position [0, 0]
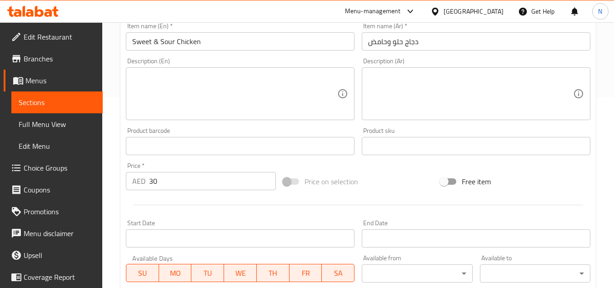
scroll to position [354, 0]
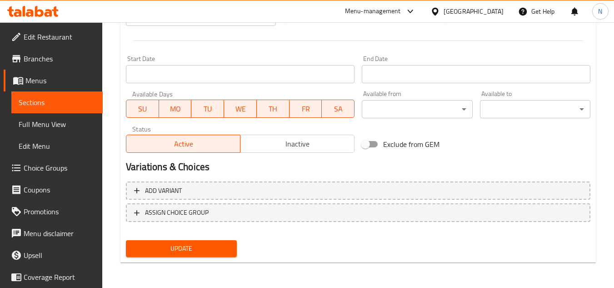
click at [284, 141] on span "Inactive" at bounding box center [297, 143] width 107 height 13
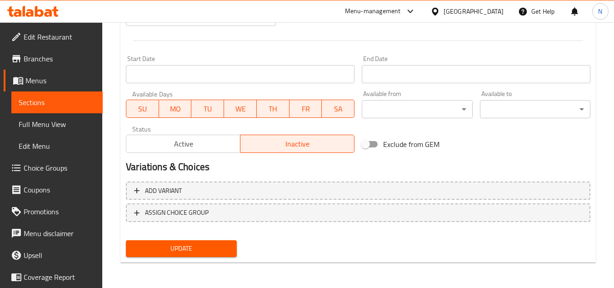
click at [208, 251] on span "Update" at bounding box center [181, 248] width 96 height 11
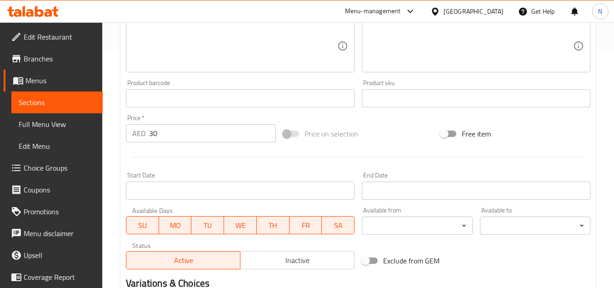
scroll to position [354, 0]
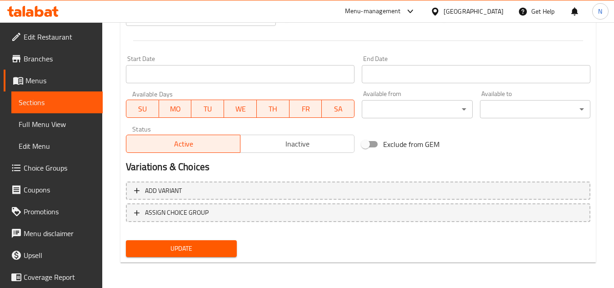
click at [287, 139] on span "Inactive" at bounding box center [297, 143] width 107 height 13
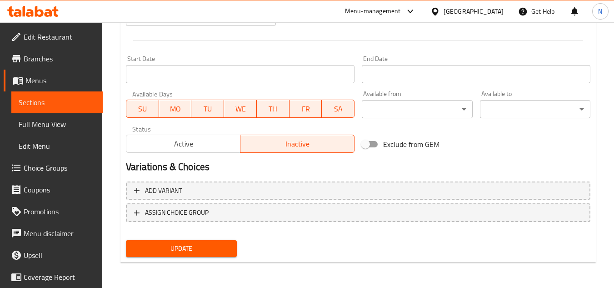
click at [205, 245] on span "Update" at bounding box center [181, 248] width 96 height 11
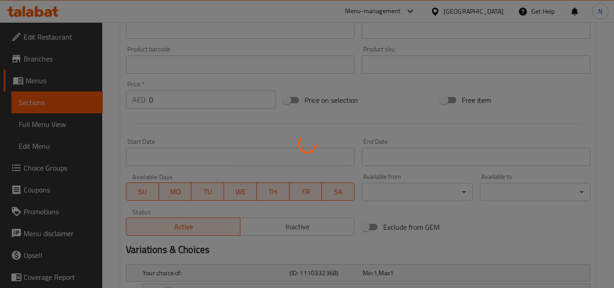
scroll to position [273, 0]
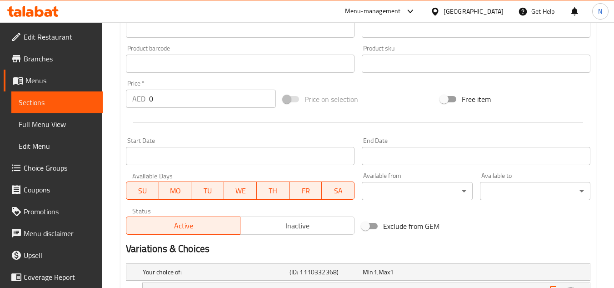
click at [296, 230] on span "Inactive" at bounding box center [297, 225] width 107 height 13
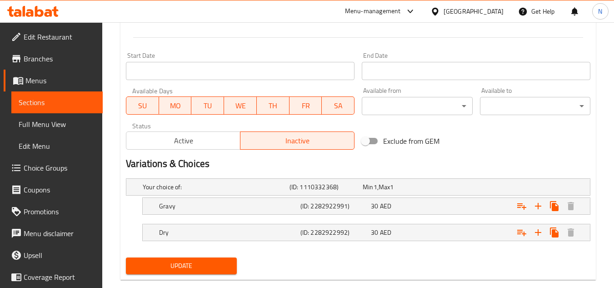
scroll to position [375, 0]
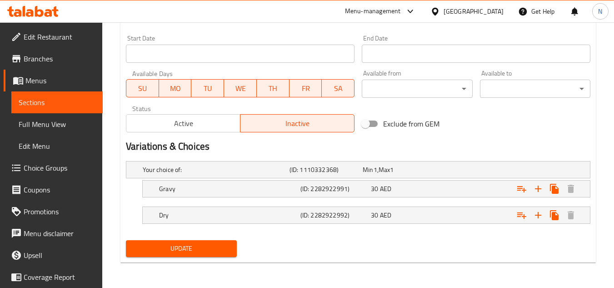
click at [212, 254] on button "Update" at bounding box center [181, 248] width 110 height 17
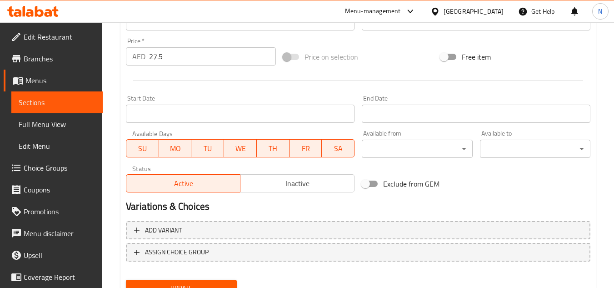
scroll to position [318, 0]
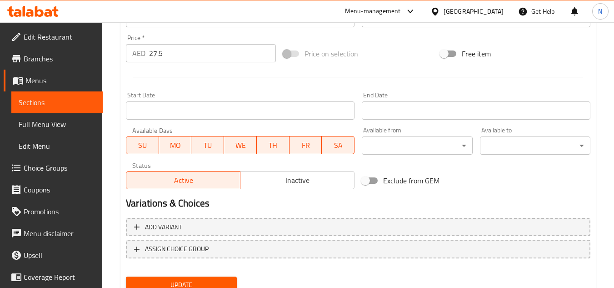
click at [279, 180] on span "Inactive" at bounding box center [297, 180] width 107 height 13
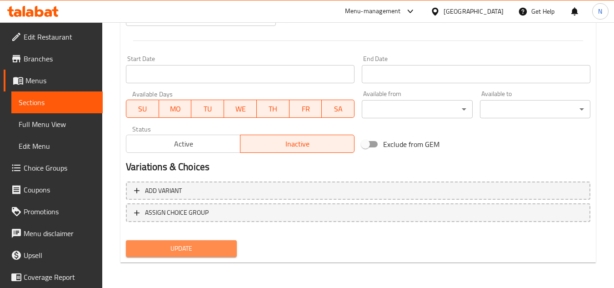
click at [213, 254] on span "Update" at bounding box center [181, 248] width 96 height 11
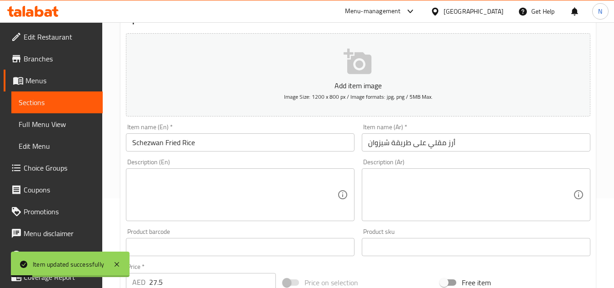
scroll to position [45, 0]
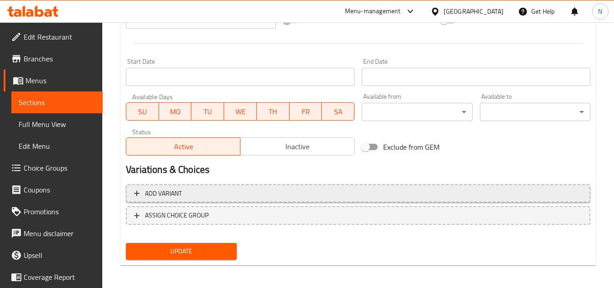
scroll to position [354, 0]
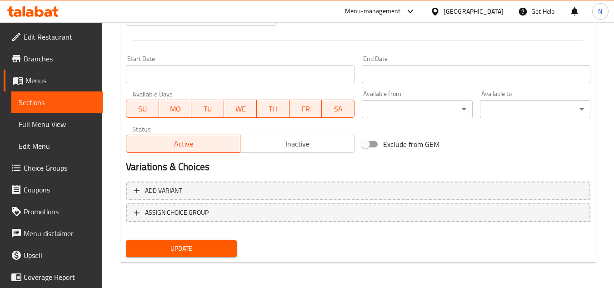
click at [273, 144] on span "Inactive" at bounding box center [297, 143] width 107 height 13
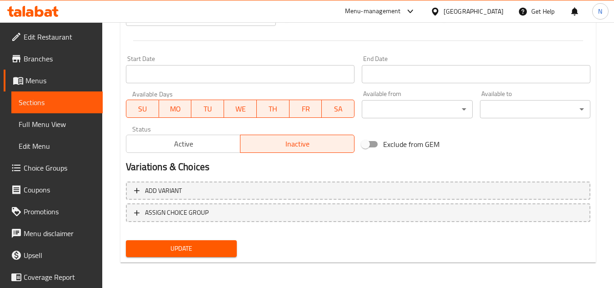
click at [218, 251] on span "Update" at bounding box center [181, 248] width 96 height 11
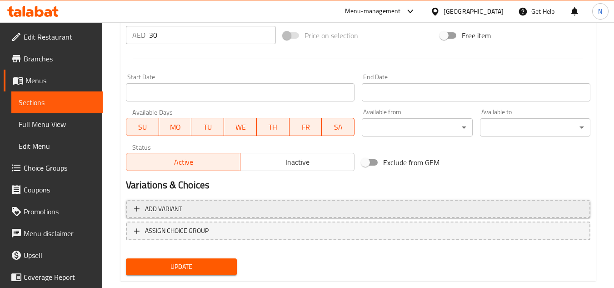
scroll to position [354, 0]
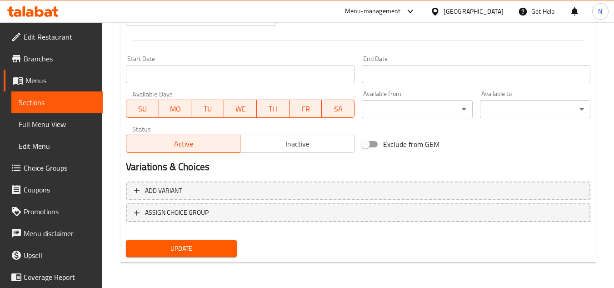
click at [269, 138] on span "Inactive" at bounding box center [297, 143] width 107 height 13
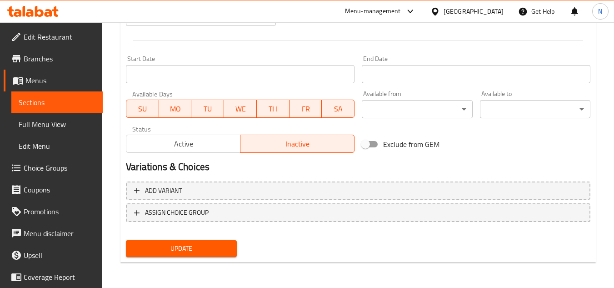
click at [219, 251] on span "Update" at bounding box center [181, 248] width 96 height 11
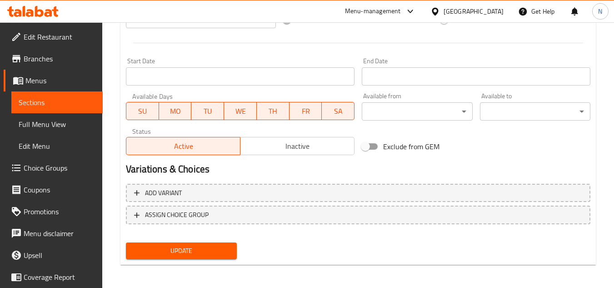
scroll to position [354, 0]
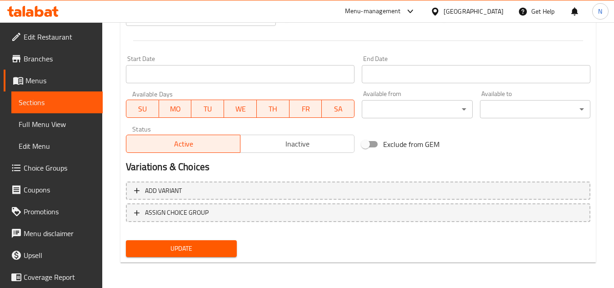
click at [263, 141] on span "Inactive" at bounding box center [297, 143] width 107 height 13
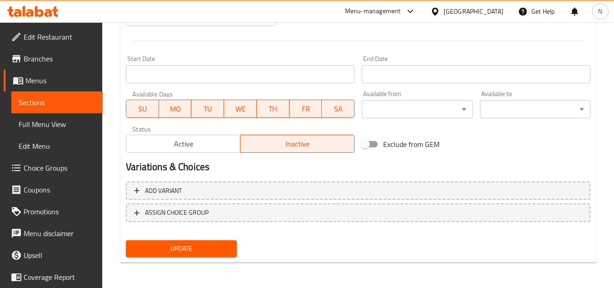
click at [218, 243] on span "Update" at bounding box center [181, 248] width 96 height 11
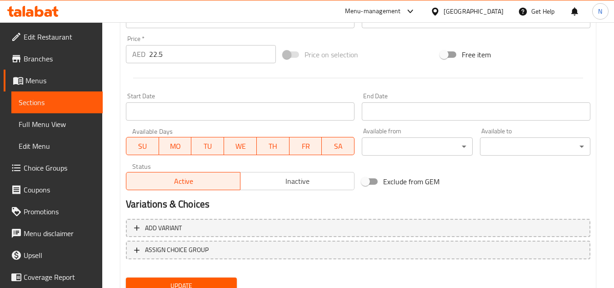
scroll to position [318, 0]
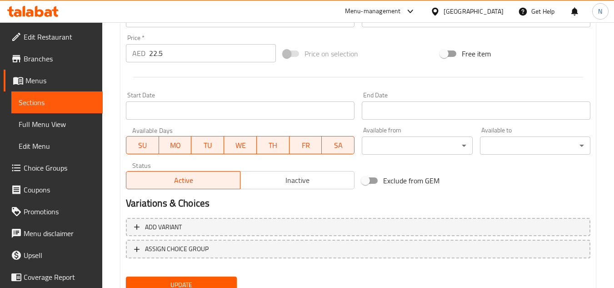
click at [301, 179] on span "Inactive" at bounding box center [297, 180] width 107 height 13
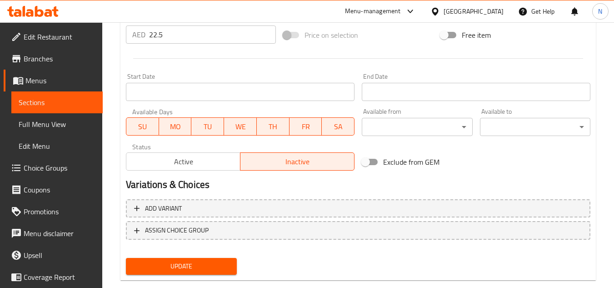
scroll to position [354, 0]
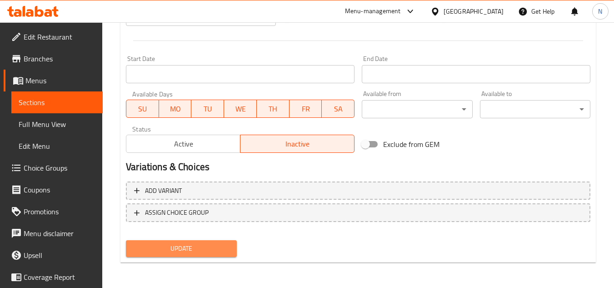
click at [216, 250] on span "Update" at bounding box center [181, 248] width 96 height 11
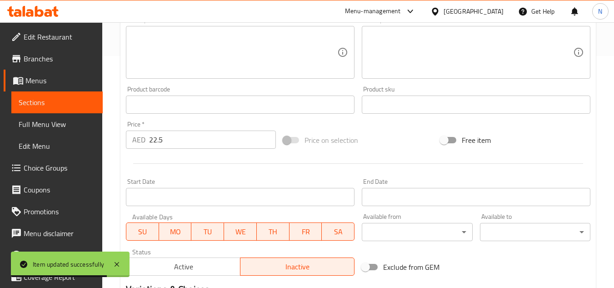
scroll to position [218, 0]
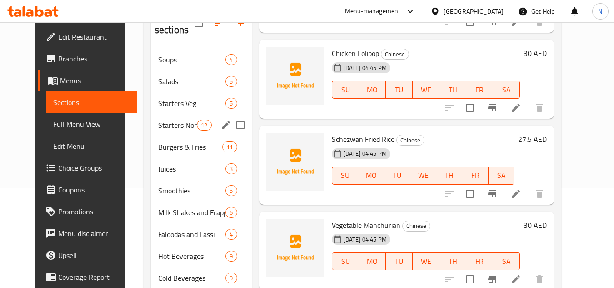
scroll to position [99, 0]
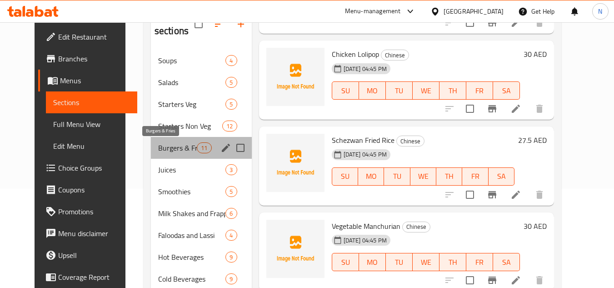
click at [158, 145] on span "Burgers & Fries" at bounding box center [177, 147] width 39 height 11
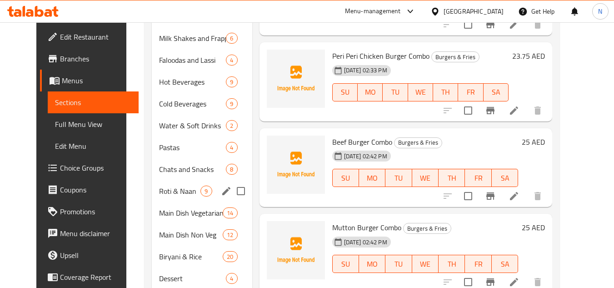
scroll to position [326, 0]
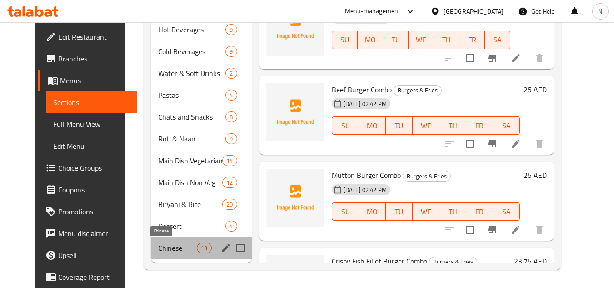
click at [176, 248] on span "Chinese" at bounding box center [177, 247] width 39 height 11
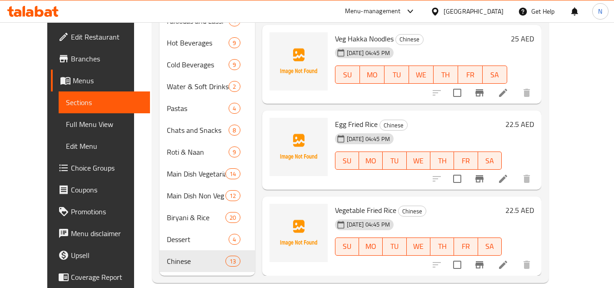
scroll to position [326, 0]
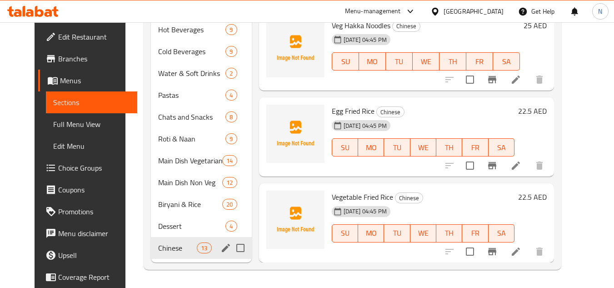
click at [168, 254] on div "Chinese 13" at bounding box center [201, 248] width 101 height 22
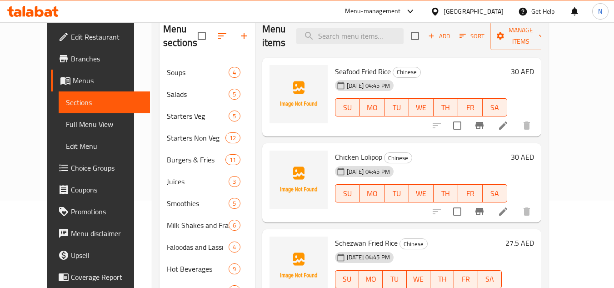
scroll to position [8, 0]
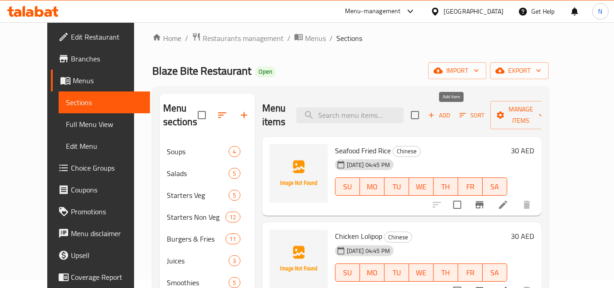
click at [451, 115] on span "Add" at bounding box center [439, 115] width 25 height 10
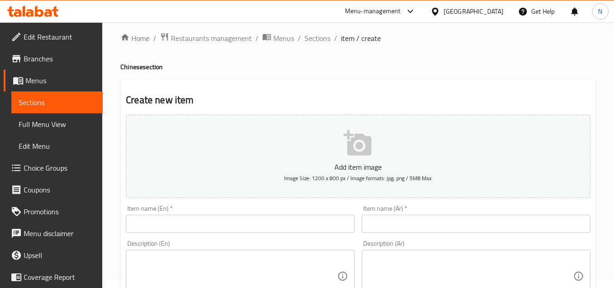
click at [225, 228] on input "text" at bounding box center [240, 223] width 228 height 18
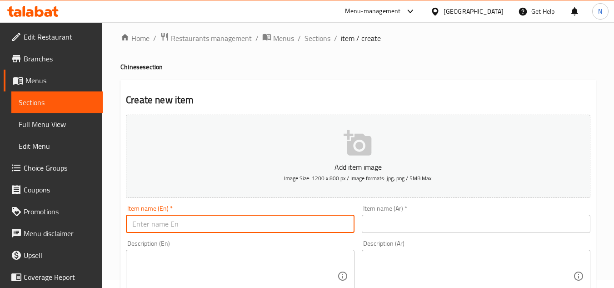
paste input "Schezwan Noodle Veg"
type input "Schezwan Noodle Veg"
click at [409, 225] on input "text" at bounding box center [476, 223] width 228 height 18
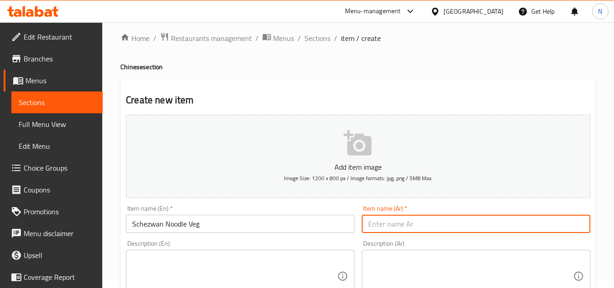
paste input "نودلز شيزوان بالخضار"
drag, startPoint x: 373, startPoint y: 228, endPoint x: 358, endPoint y: 231, distance: 15.2
click at [358, 231] on div "Item name (Ar)   * نودلز شيزوان بالخضار Item name (Ar) *" at bounding box center [476, 218] width 236 height 35
type input "نودلز شيزوان بالخضروات"
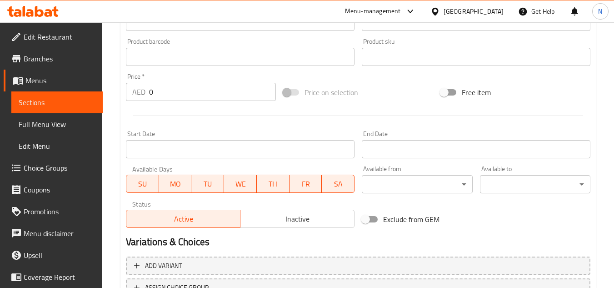
scroll to position [281, 0]
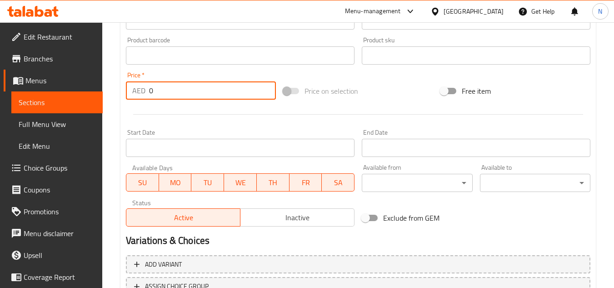
drag, startPoint x: 165, startPoint y: 97, endPoint x: 133, endPoint y: 96, distance: 31.8
click at [133, 96] on div "AED 0 Price *" at bounding box center [201, 90] width 150 height 18
paste input "25"
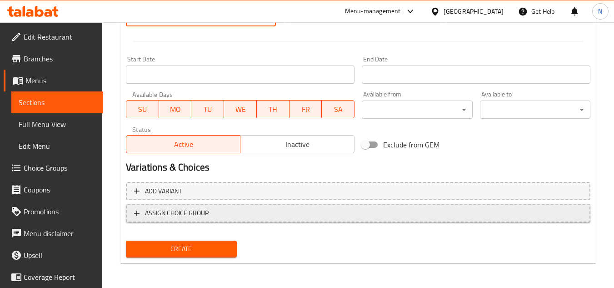
scroll to position [354, 0]
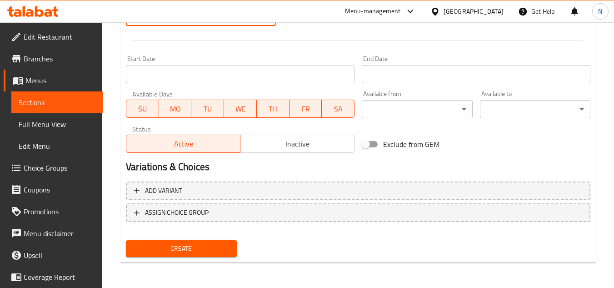
type input "25"
click at [200, 255] on button "Create" at bounding box center [181, 248] width 110 height 17
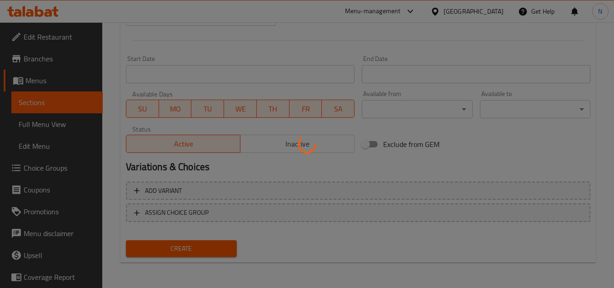
type input "0"
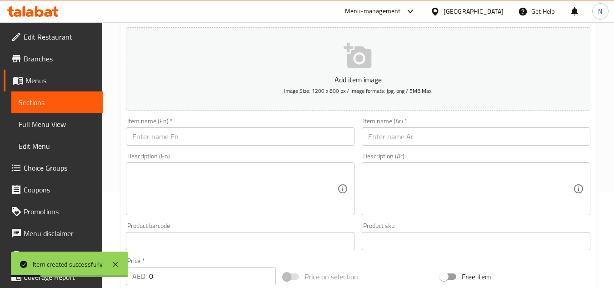
scroll to position [82, 0]
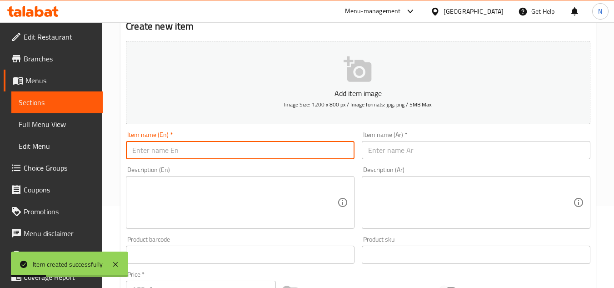
click at [200, 151] on input "text" at bounding box center [240, 150] width 228 height 18
paste input "Schezwan Noodle Chicken"
type input "Schezwan Noodle Chicken"
click at [389, 148] on input "text" at bounding box center [476, 150] width 228 height 18
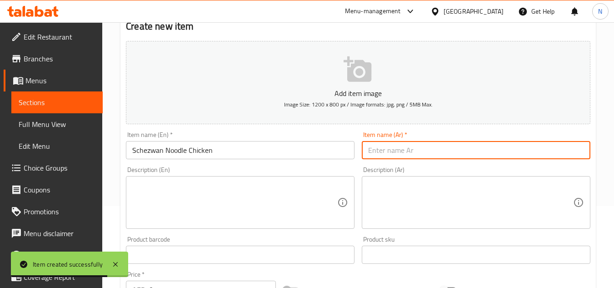
paste input "دجاج نودلز شيزوان"
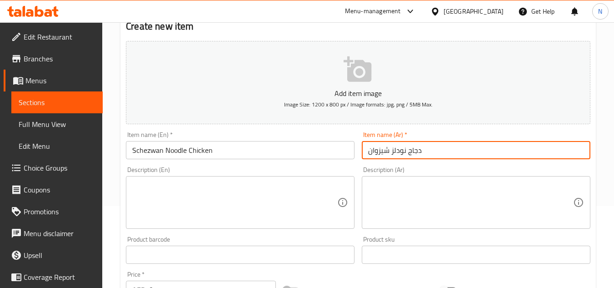
type input "دجاج نودلز شيزوان"
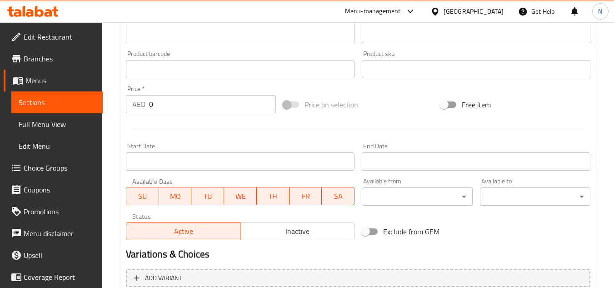
scroll to position [309, 0]
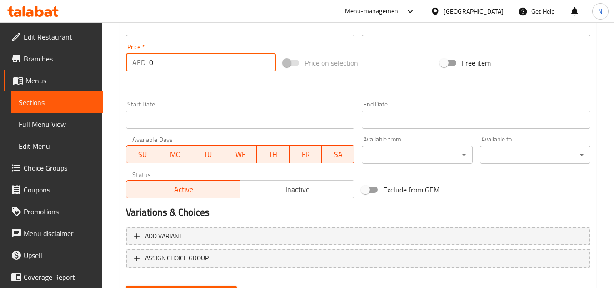
drag, startPoint x: 156, startPoint y: 63, endPoint x: 131, endPoint y: 69, distance: 25.5
click at [131, 69] on div "AED 0 Price *" at bounding box center [201, 62] width 150 height 18
paste input "25"
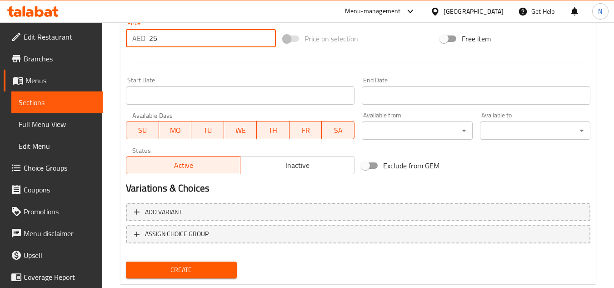
scroll to position [354, 0]
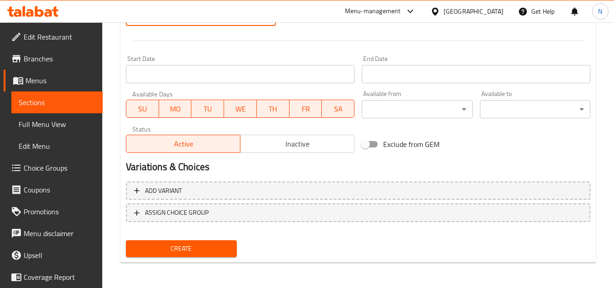
type input "25"
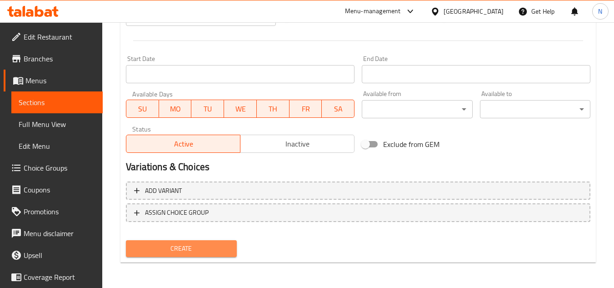
click at [190, 245] on span "Create" at bounding box center [181, 248] width 96 height 11
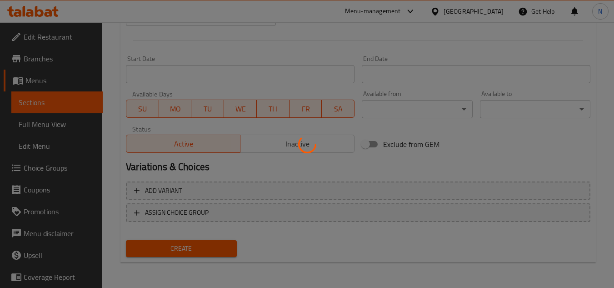
type input "0"
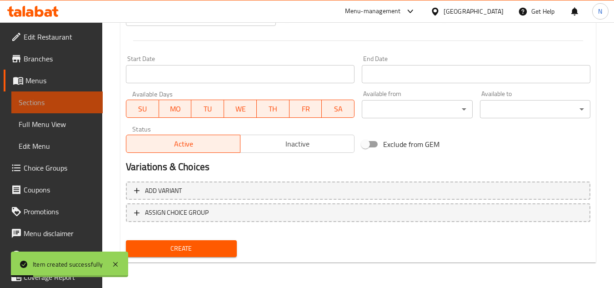
click at [60, 108] on link "Sections" at bounding box center [56, 102] width 91 height 22
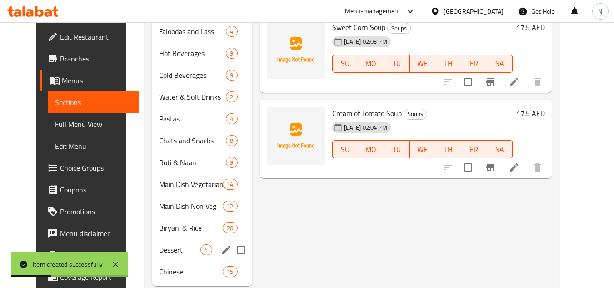
scroll to position [312, 0]
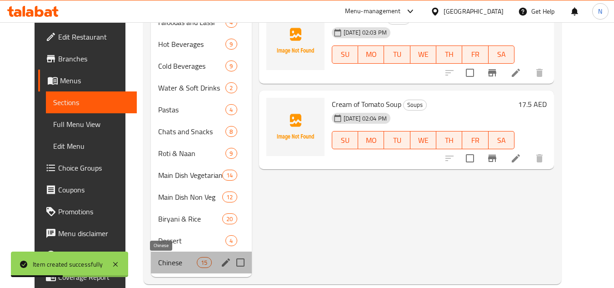
click at [184, 262] on span "Chinese" at bounding box center [177, 262] width 39 height 11
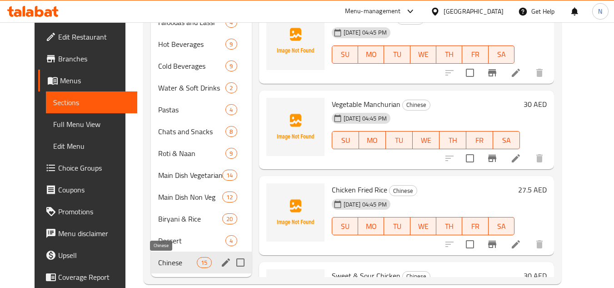
click at [178, 265] on span "Chinese" at bounding box center [177, 262] width 39 height 11
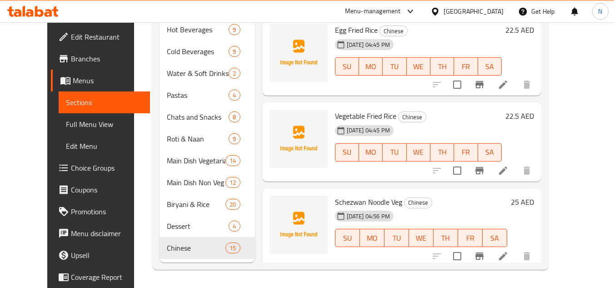
scroll to position [744, 0]
click at [337, 118] on span "Vegetable Fried Rice" at bounding box center [365, 116] width 61 height 14
copy h6 "Vegetable Fried Rice"
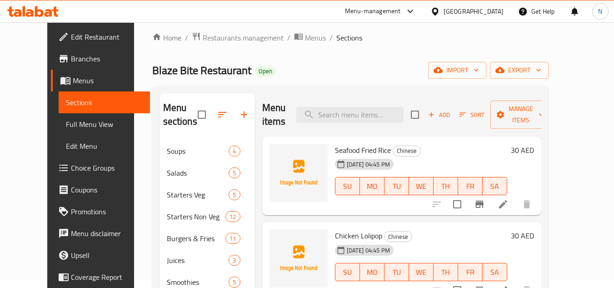
scroll to position [8, 0]
click at [351, 154] on span "Seafood Fried Rice" at bounding box center [363, 151] width 56 height 14
copy h6 "Seafood Fried Rice"
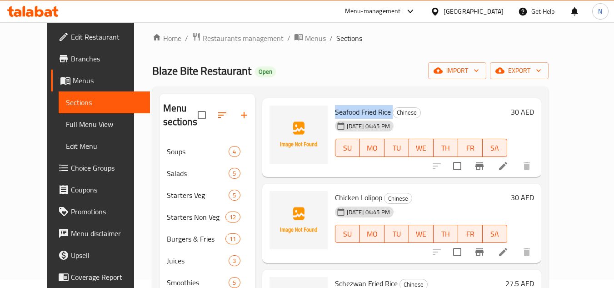
scroll to position [91, 0]
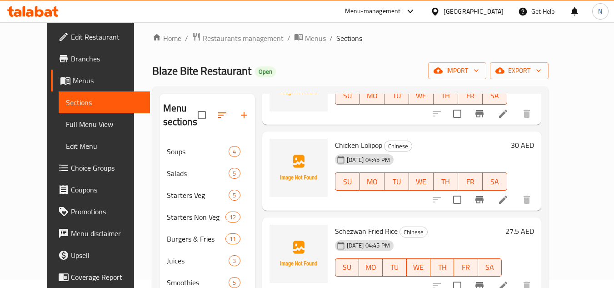
click at [347, 142] on span "Chicken Lolipop" at bounding box center [358, 145] width 47 height 14
copy h6 "Chicken Lolipop"
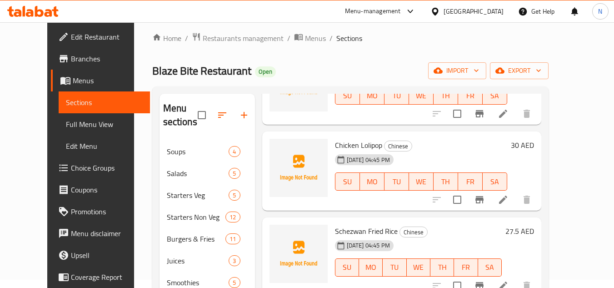
click at [347, 230] on span "Schezwan Fried Rice" at bounding box center [366, 231] width 63 height 14
copy h6 "Schezwan Fried Rice"
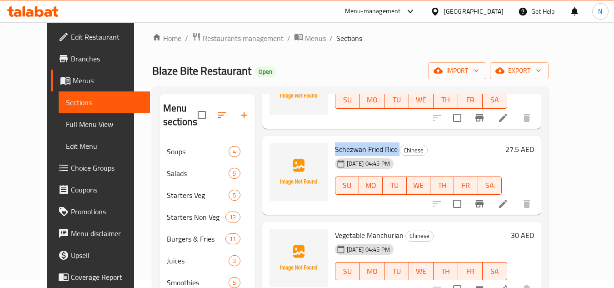
scroll to position [227, 0]
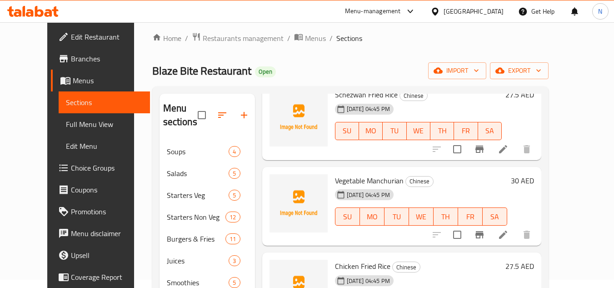
click at [352, 179] on span "Vegetable Manchurian" at bounding box center [369, 181] width 69 height 14
copy h6 "Vegetable Manchurian"
click at [352, 179] on span "Vegetable Manchurian" at bounding box center [369, 181] width 69 height 14
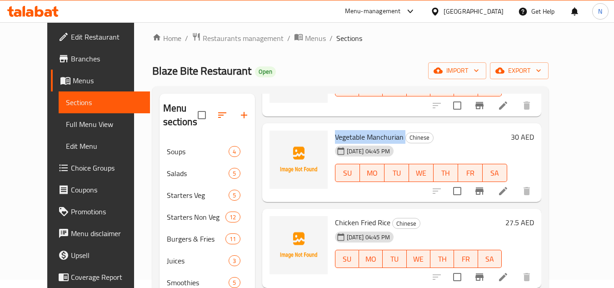
scroll to position [318, 0]
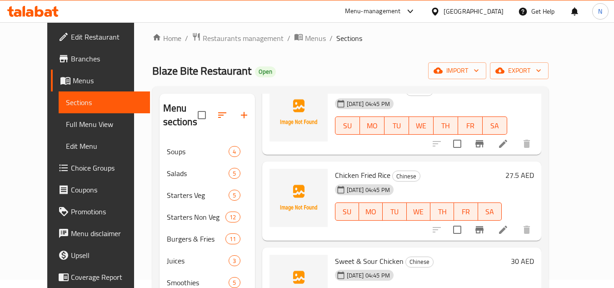
click at [335, 174] on span "Chicken Fried Rice" at bounding box center [362, 175] width 55 height 14
copy h6 "Chicken Fried Rice"
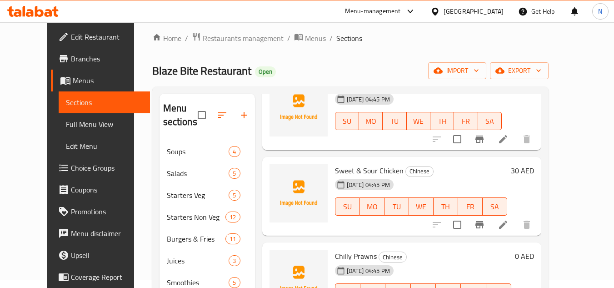
scroll to position [409, 0]
click at [361, 171] on span "Sweet & Sour Chicken" at bounding box center [369, 170] width 69 height 14
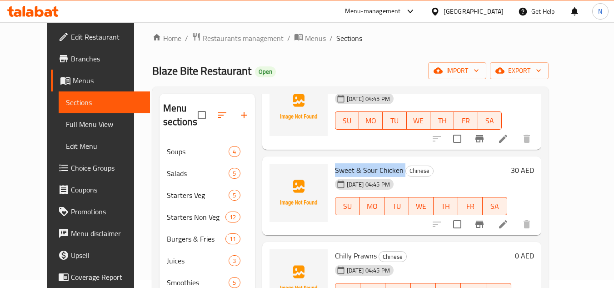
click at [361, 171] on span "Sweet & Sour Chicken" at bounding box center [369, 170] width 69 height 14
copy h6 "Sweet & Sour Chicken"
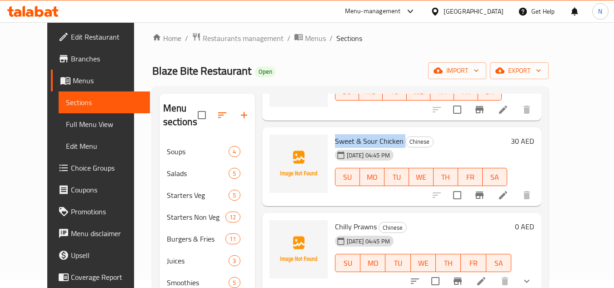
scroll to position [500, 0]
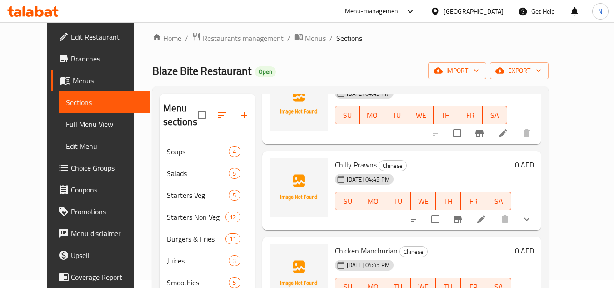
click at [349, 161] on span "Chilly Prawns" at bounding box center [356, 165] width 42 height 14
copy h6 "Chilly Prawns"
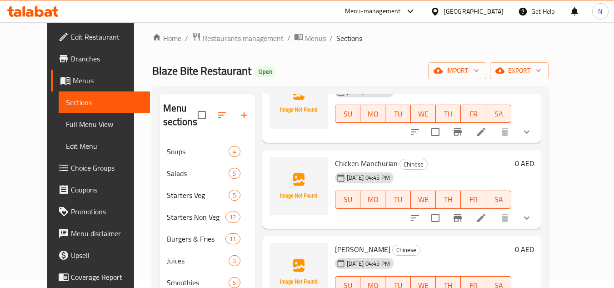
scroll to position [590, 0]
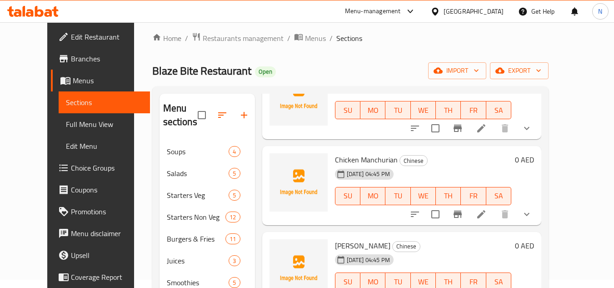
click at [363, 160] on span "Chicken Manchurian" at bounding box center [366, 160] width 63 height 14
copy h6 "Chicken Manchurian"
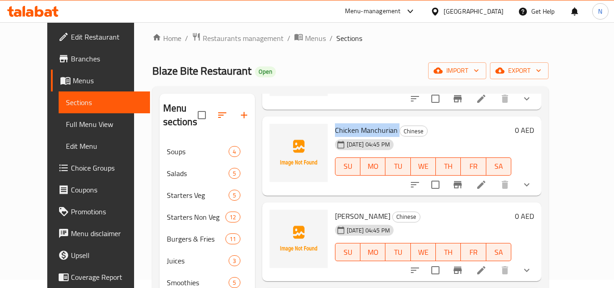
scroll to position [636, 0]
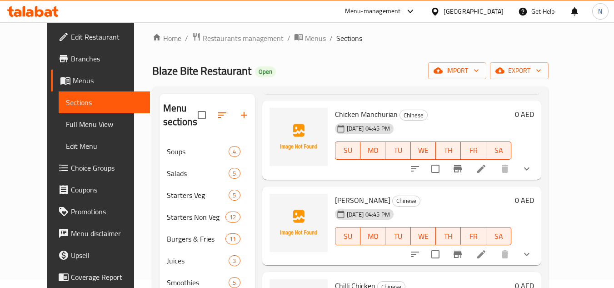
click at [342, 200] on span "Paneer Chilli" at bounding box center [362, 200] width 55 height 14
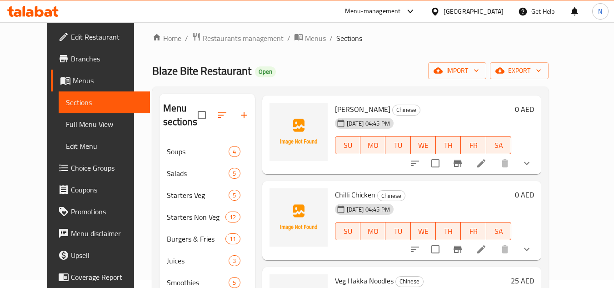
click at [343, 191] on span "Chilli Chicken" at bounding box center [355, 195] width 40 height 14
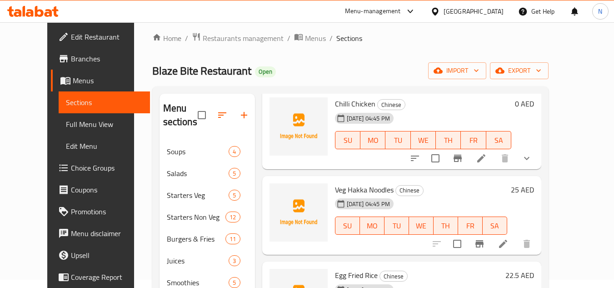
click at [346, 191] on span "Veg Hakka Noodles" at bounding box center [364, 190] width 59 height 14
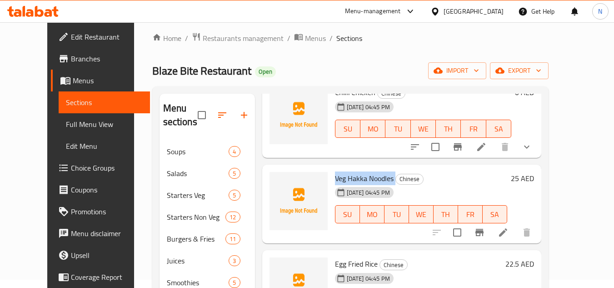
scroll to position [835, 0]
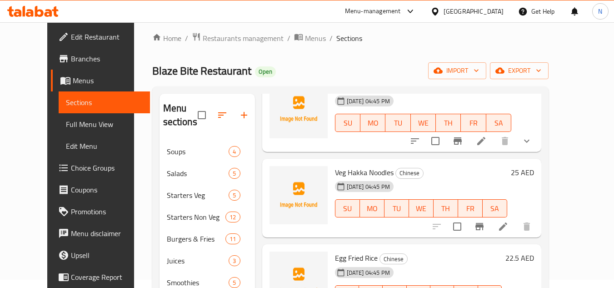
click at [347, 257] on span "Egg Fried Rice" at bounding box center [356, 258] width 43 height 14
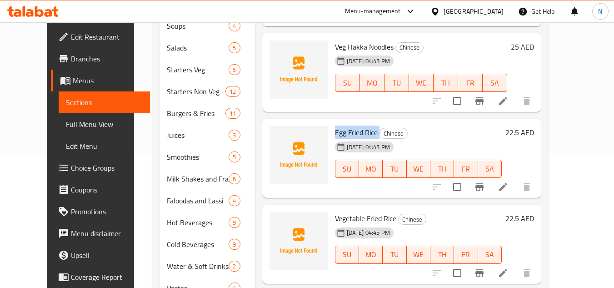
scroll to position [144, 0]
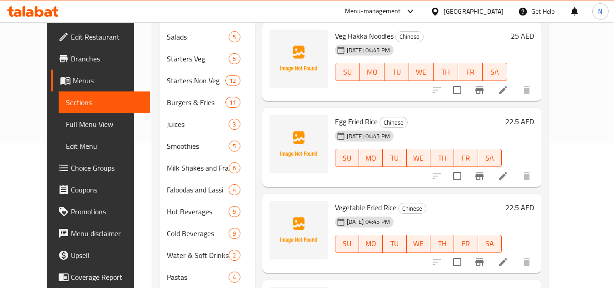
click at [359, 34] on span "Veg Hakka Noodles" at bounding box center [364, 36] width 59 height 14
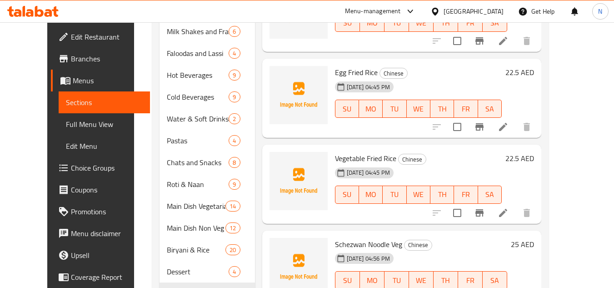
scroll to position [744, 0]
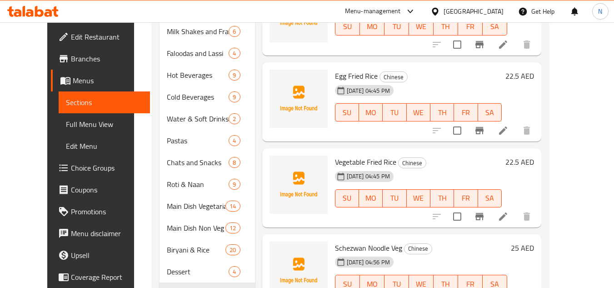
click at [343, 153] on div "Vegetable Fried Rice Chinese 10-09-2025 04:45 PM SU MO TU WE TH FR SA" at bounding box center [418, 188] width 174 height 72
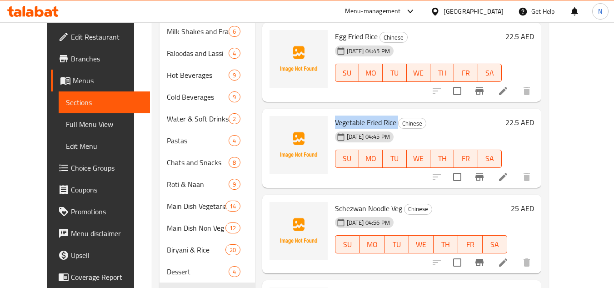
scroll to position [835, 0]
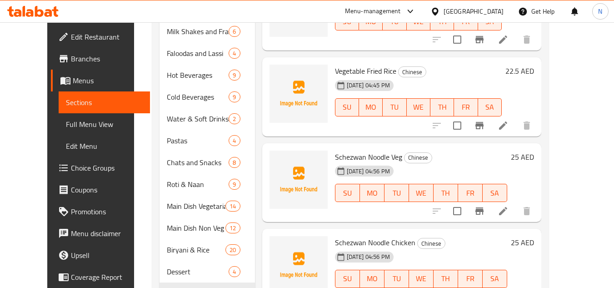
click at [351, 150] on span "Schezwan Noodle Veg" at bounding box center [368, 157] width 67 height 14
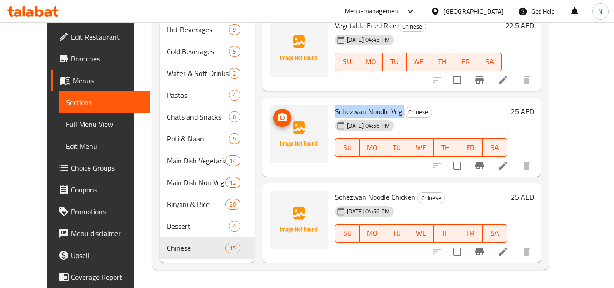
scroll to position [699, 0]
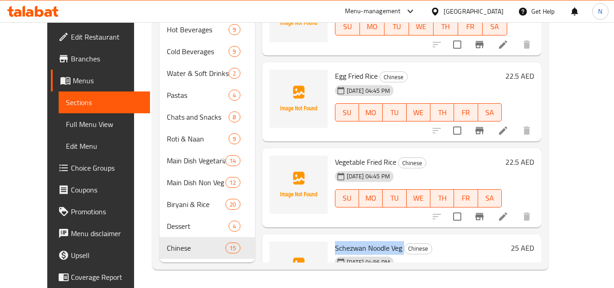
click at [73, 80] on span "Menus" at bounding box center [108, 80] width 70 height 11
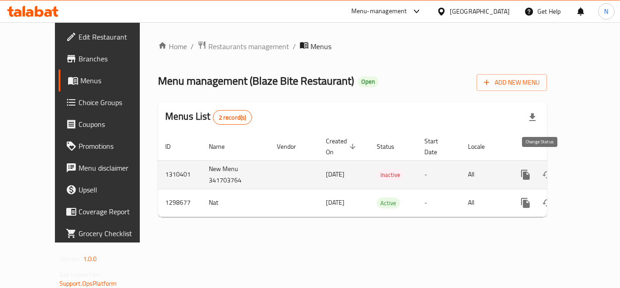
click at [542, 169] on icon "enhanced table" at bounding box center [547, 174] width 11 height 11
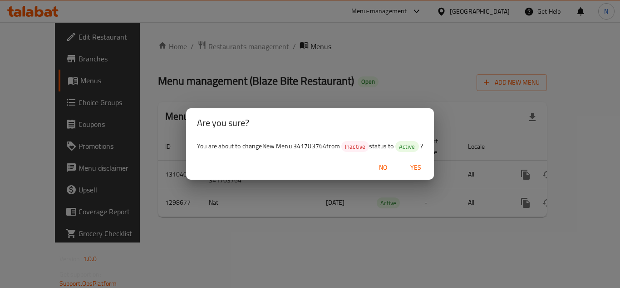
click at [423, 165] on span "Yes" at bounding box center [416, 167] width 22 height 11
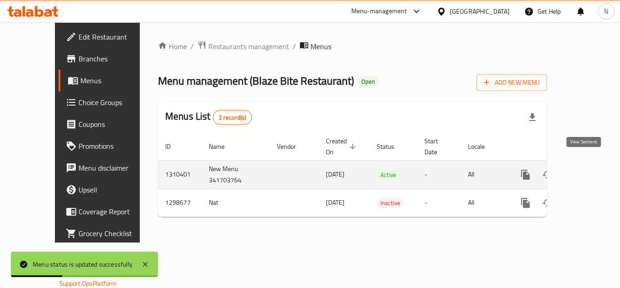
click at [586, 169] on icon "enhanced table" at bounding box center [591, 174] width 11 height 11
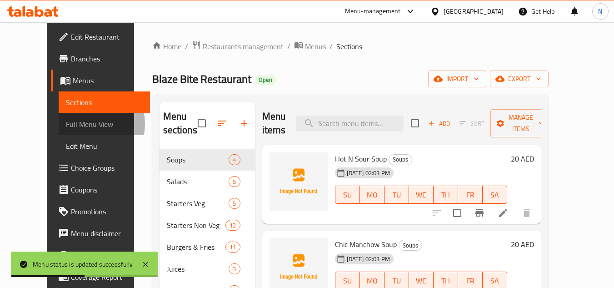
click at [66, 124] on span "Full Menu View" at bounding box center [104, 124] width 77 height 11
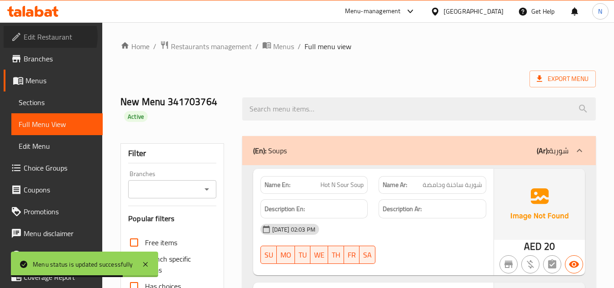
click at [49, 36] on span "Edit Restaurant" at bounding box center [60, 36] width 72 height 11
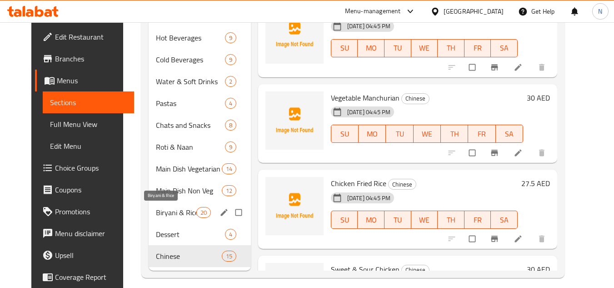
scroll to position [326, 0]
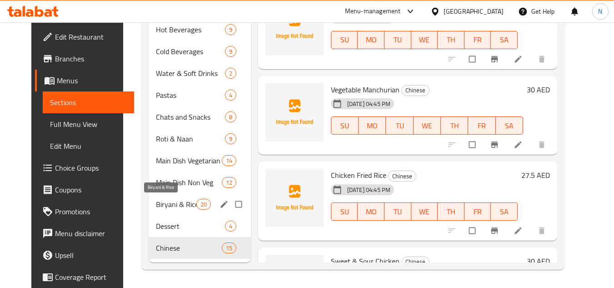
click at [156, 198] on span "Biryani & Rice" at bounding box center [176, 203] width 40 height 11
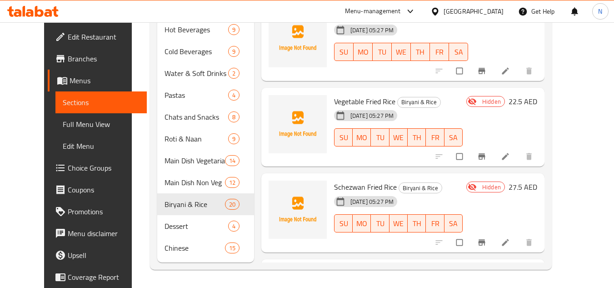
scroll to position [579, 0]
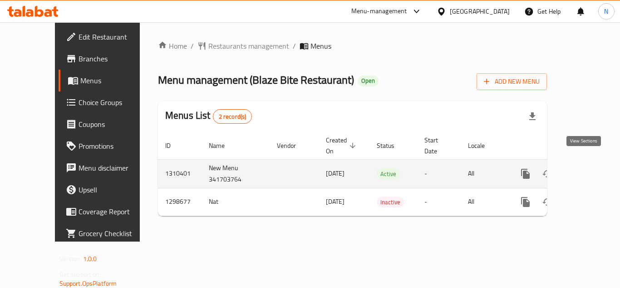
click at [586, 168] on icon "enhanced table" at bounding box center [591, 173] width 11 height 11
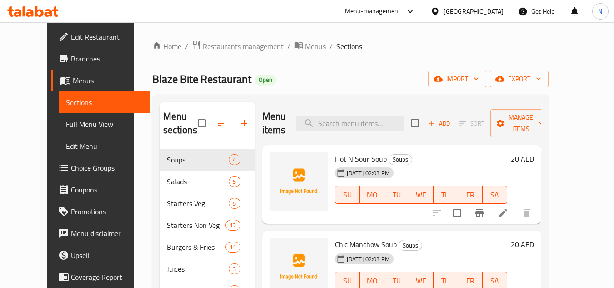
click at [66, 123] on span "Full Menu View" at bounding box center [104, 124] width 77 height 11
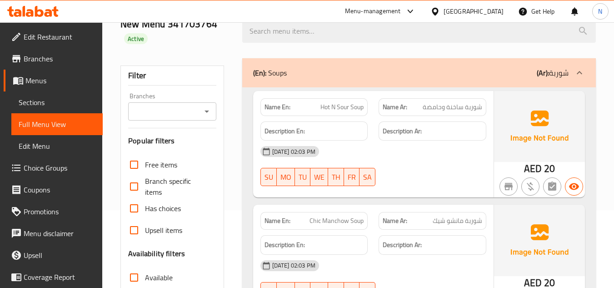
scroll to position [273, 0]
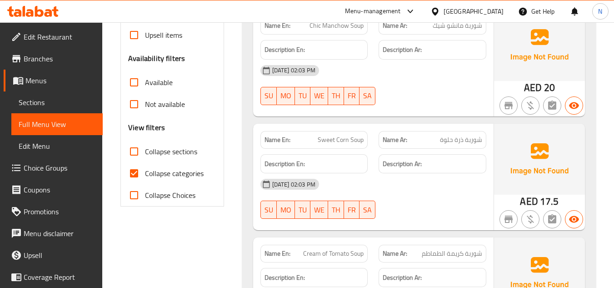
click at [133, 170] on input "Collapse categories" at bounding box center [134, 173] width 22 height 22
checkbox input "false"
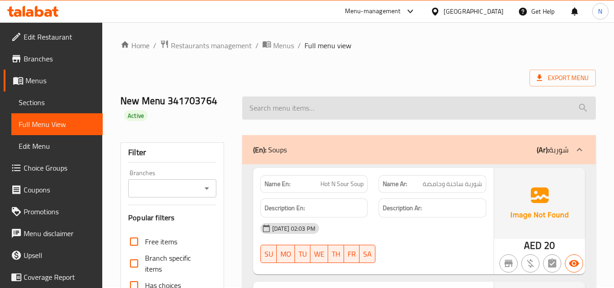
scroll to position [0, 0]
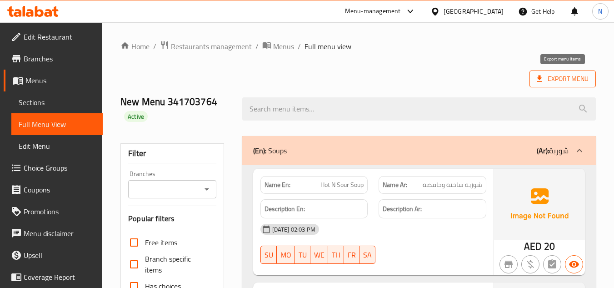
click at [569, 82] on span "Export Menu" at bounding box center [562, 78] width 52 height 11
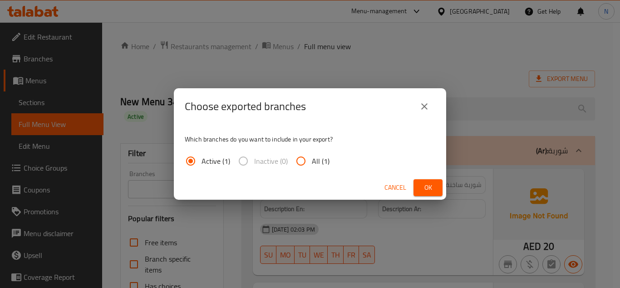
click at [316, 160] on span "All (1)" at bounding box center [321, 160] width 18 height 11
click at [312, 160] on input "All (1)" at bounding box center [301, 161] width 22 height 22
radio input "true"
click at [421, 184] on span "Ok" at bounding box center [428, 187] width 15 height 11
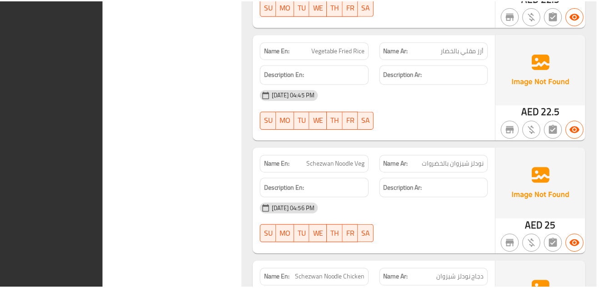
scroll to position [20889, 0]
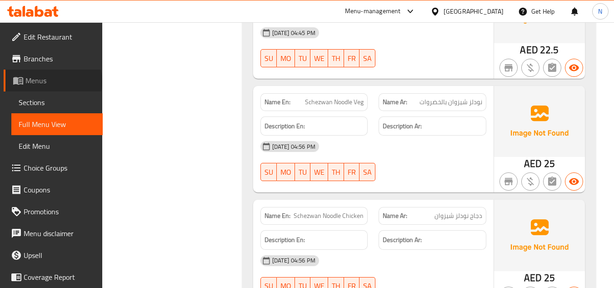
click at [53, 82] on span "Menus" at bounding box center [60, 80] width 70 height 11
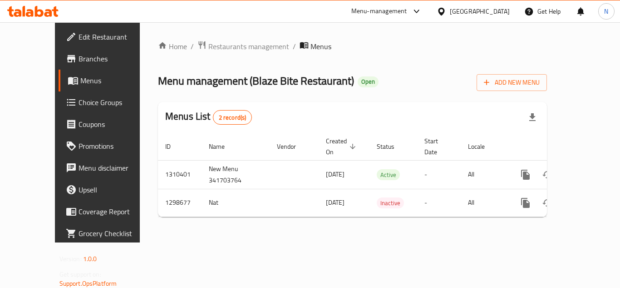
click at [79, 58] on span "Branches" at bounding box center [115, 58] width 73 height 11
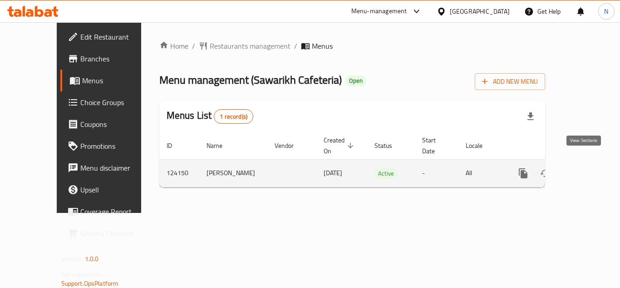
click at [585, 168] on icon "enhanced table" at bounding box center [589, 173] width 11 height 11
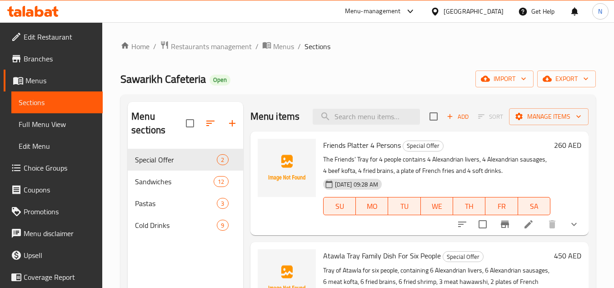
click at [578, 230] on button "show more" at bounding box center [574, 224] width 22 height 22
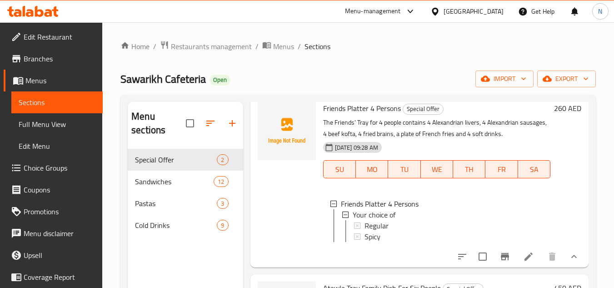
scroll to position [57, 0]
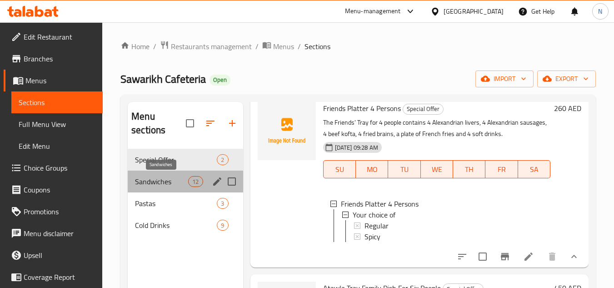
click at [154, 182] on span "Sandwiches" at bounding box center [161, 181] width 53 height 11
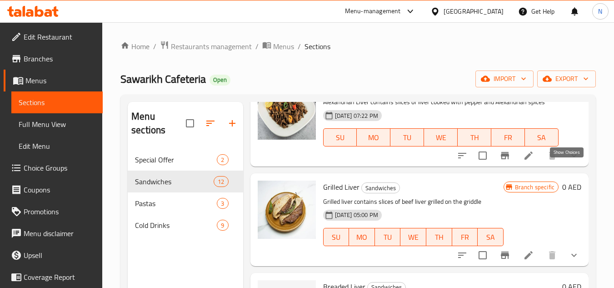
click at [568, 161] on icon "show more" at bounding box center [573, 155] width 11 height 11
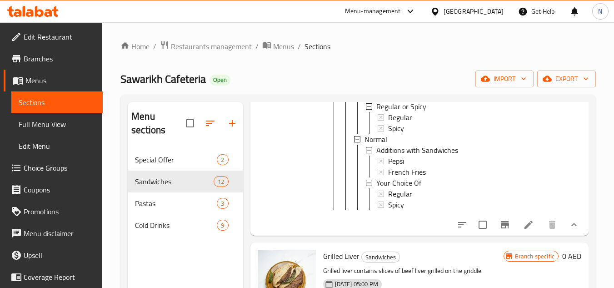
scroll to position [239, 0]
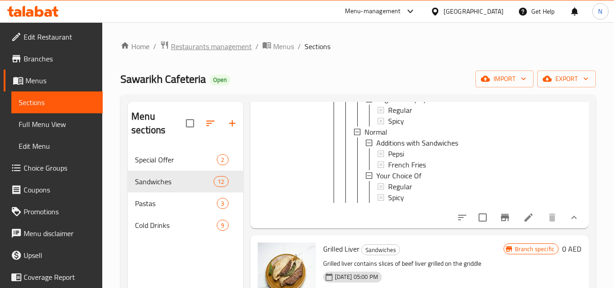
click at [208, 52] on span "Restaurants management" at bounding box center [211, 46] width 81 height 11
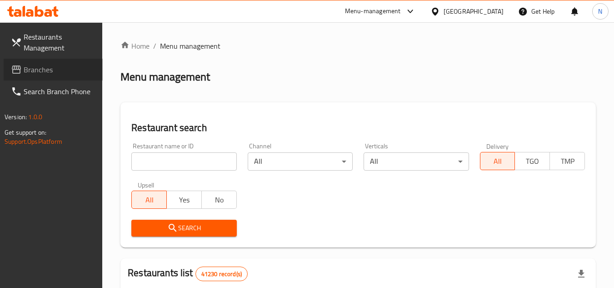
drag, startPoint x: 38, startPoint y: 69, endPoint x: 89, endPoint y: 95, distance: 57.3
click at [39, 69] on span "Branches" at bounding box center [60, 69] width 72 height 11
